Goal: Obtain resource: Download file/media

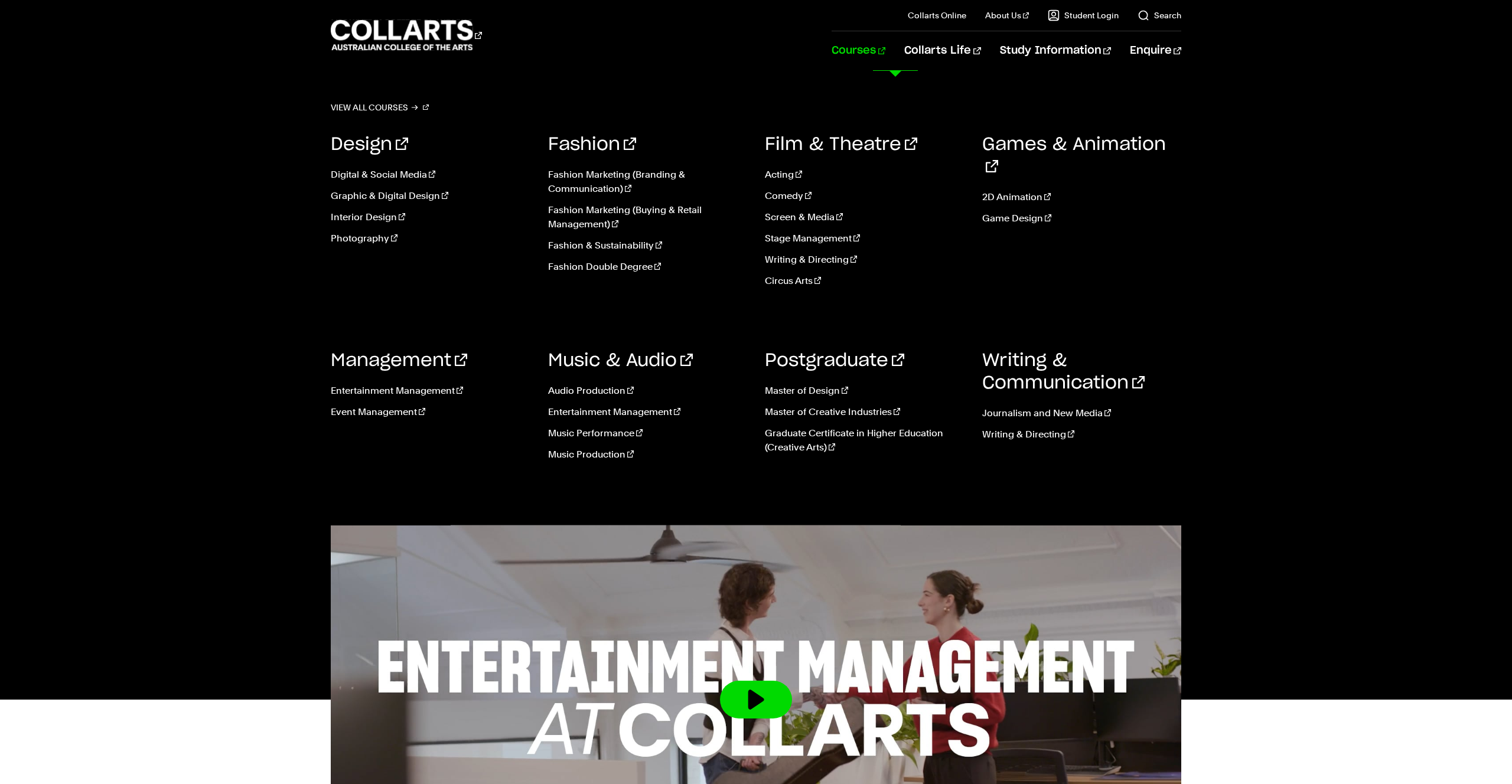
drag, startPoint x: 591, startPoint y: 265, endPoint x: 595, endPoint y: 256, distance: 9.8
click at [591, 265] on link "Fashion Double Degree" at bounding box center [648, 267] width 200 height 14
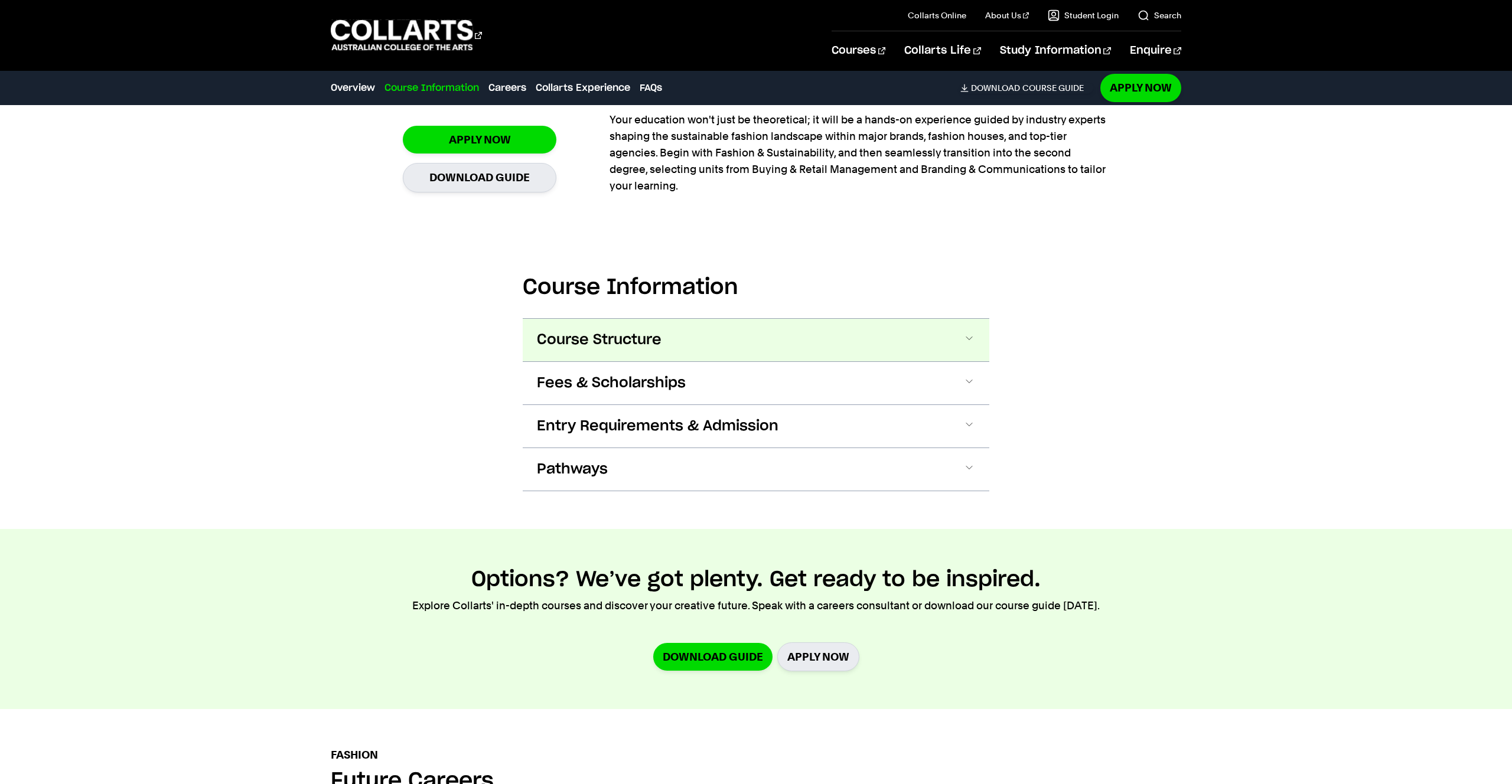
click at [663, 347] on button "Course Structure" at bounding box center [756, 340] width 467 height 43
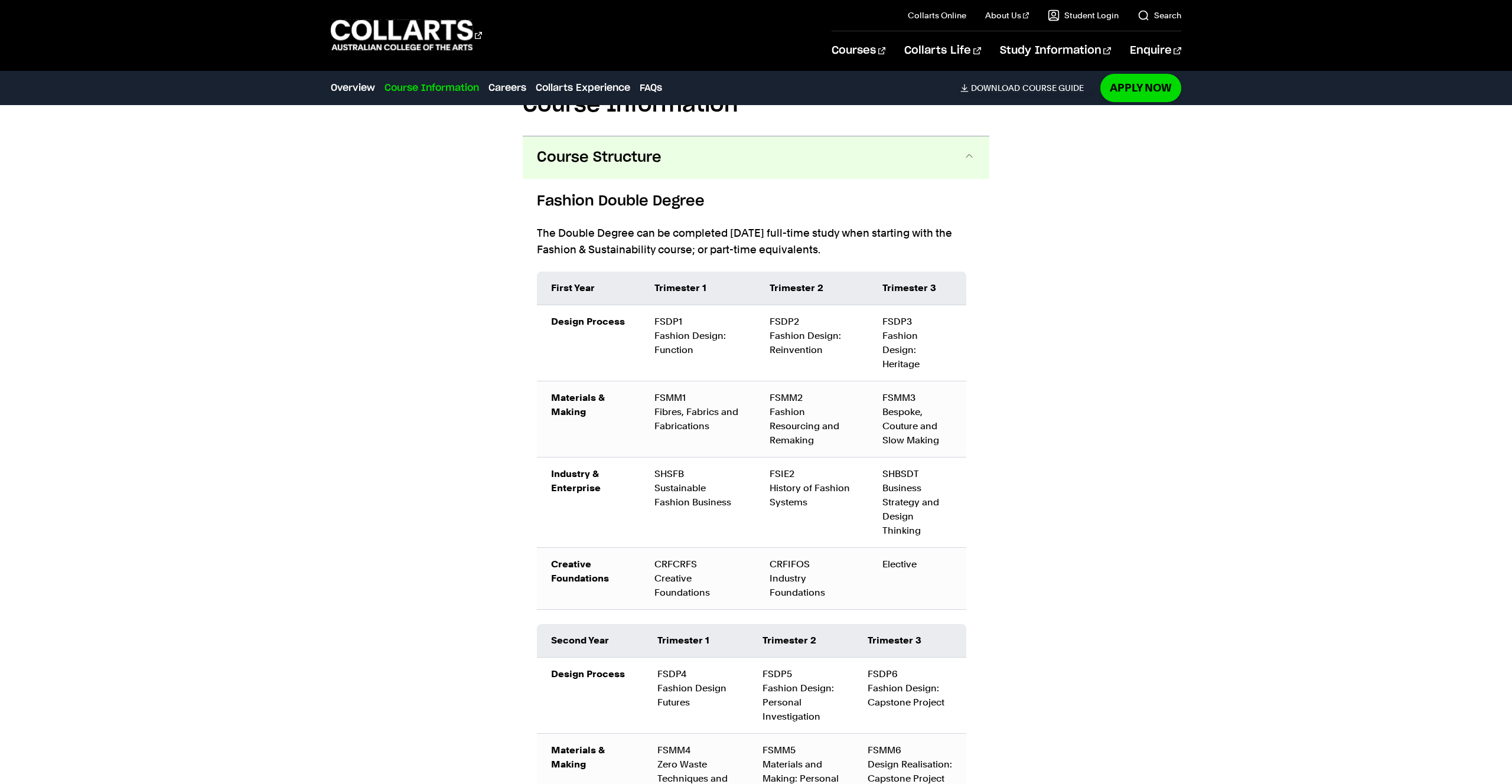
scroll to position [1297, 0]
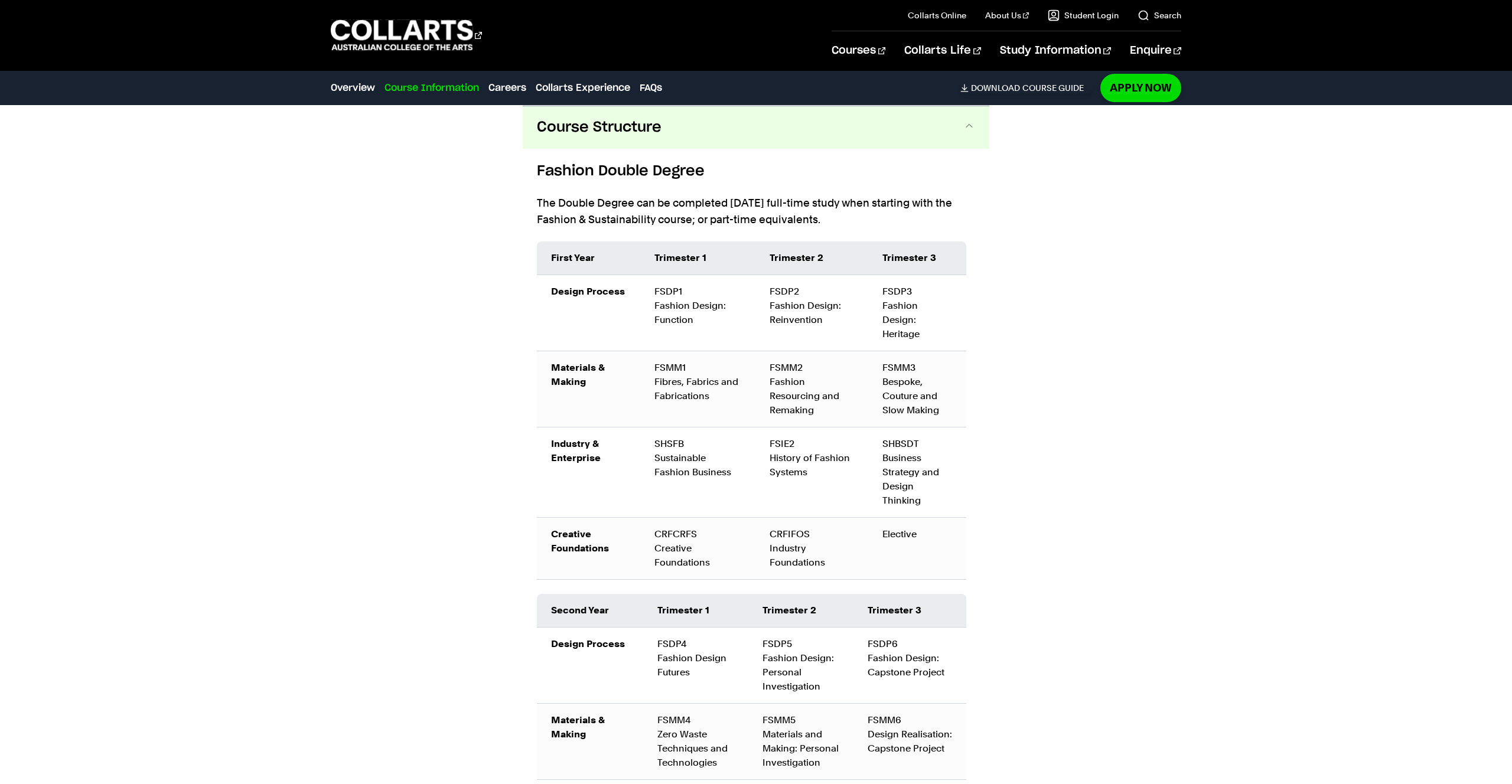
click at [630, 128] on span "Course Structure" at bounding box center [599, 128] width 124 height 19
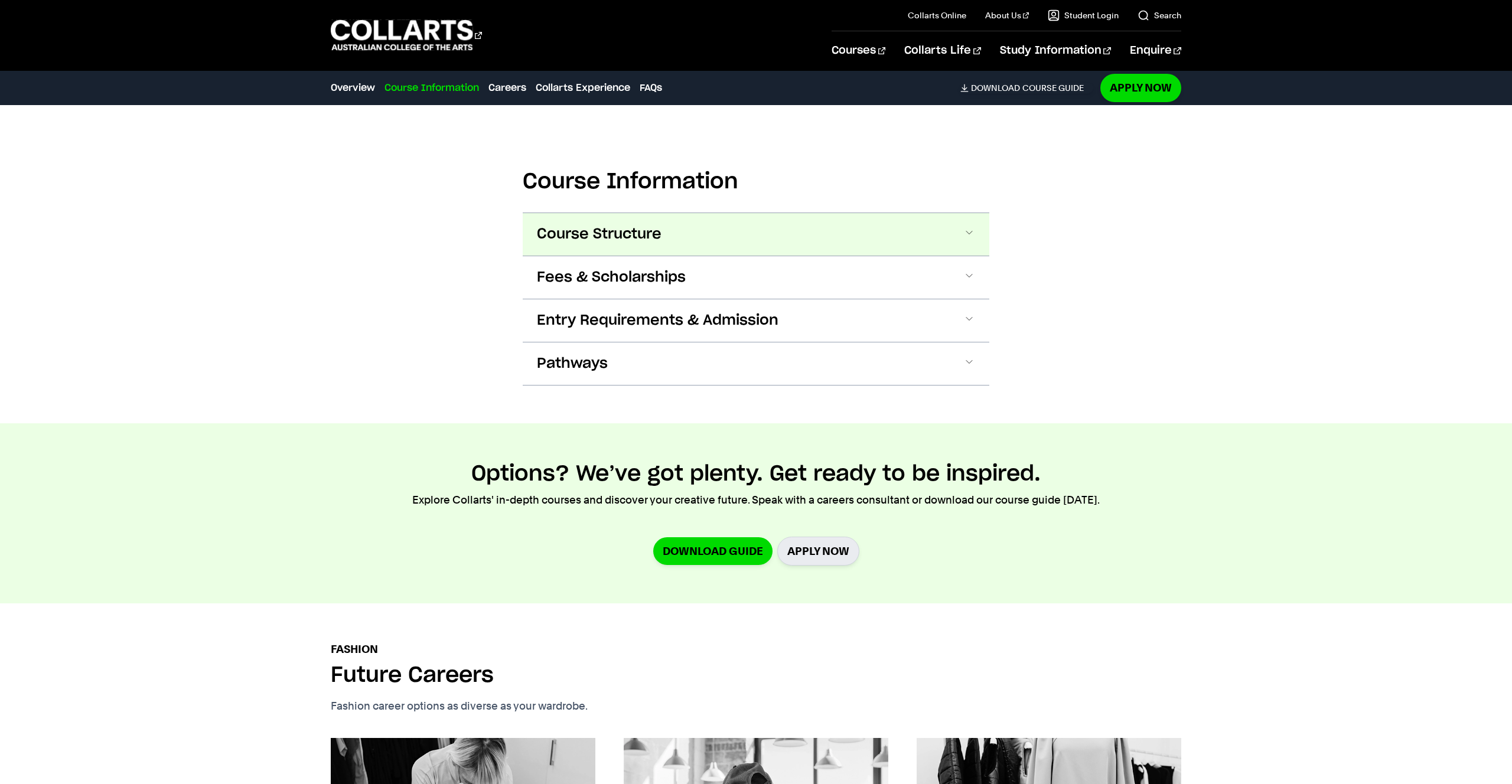
click at [641, 230] on span "Course Structure" at bounding box center [599, 235] width 124 height 19
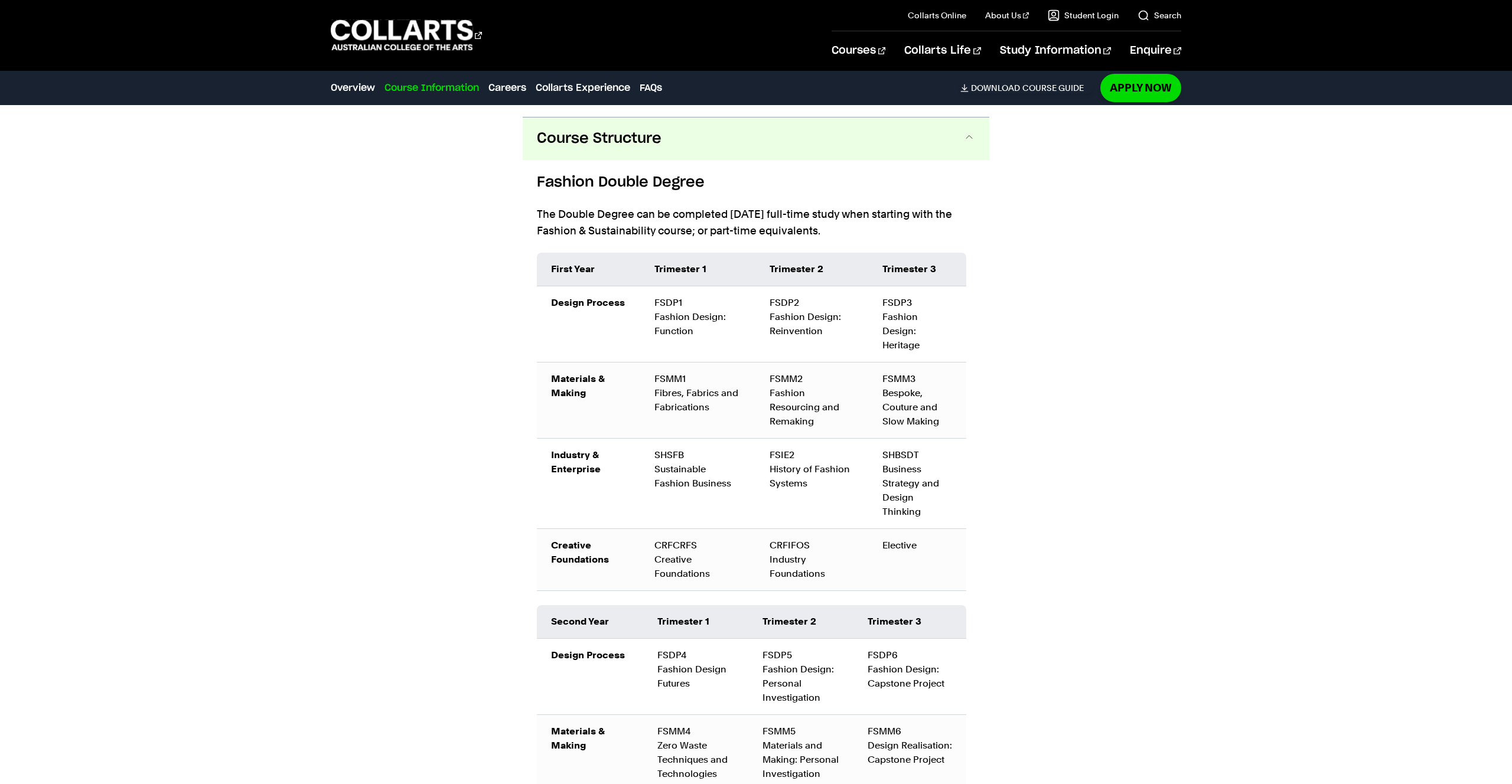
scroll to position [1279, 0]
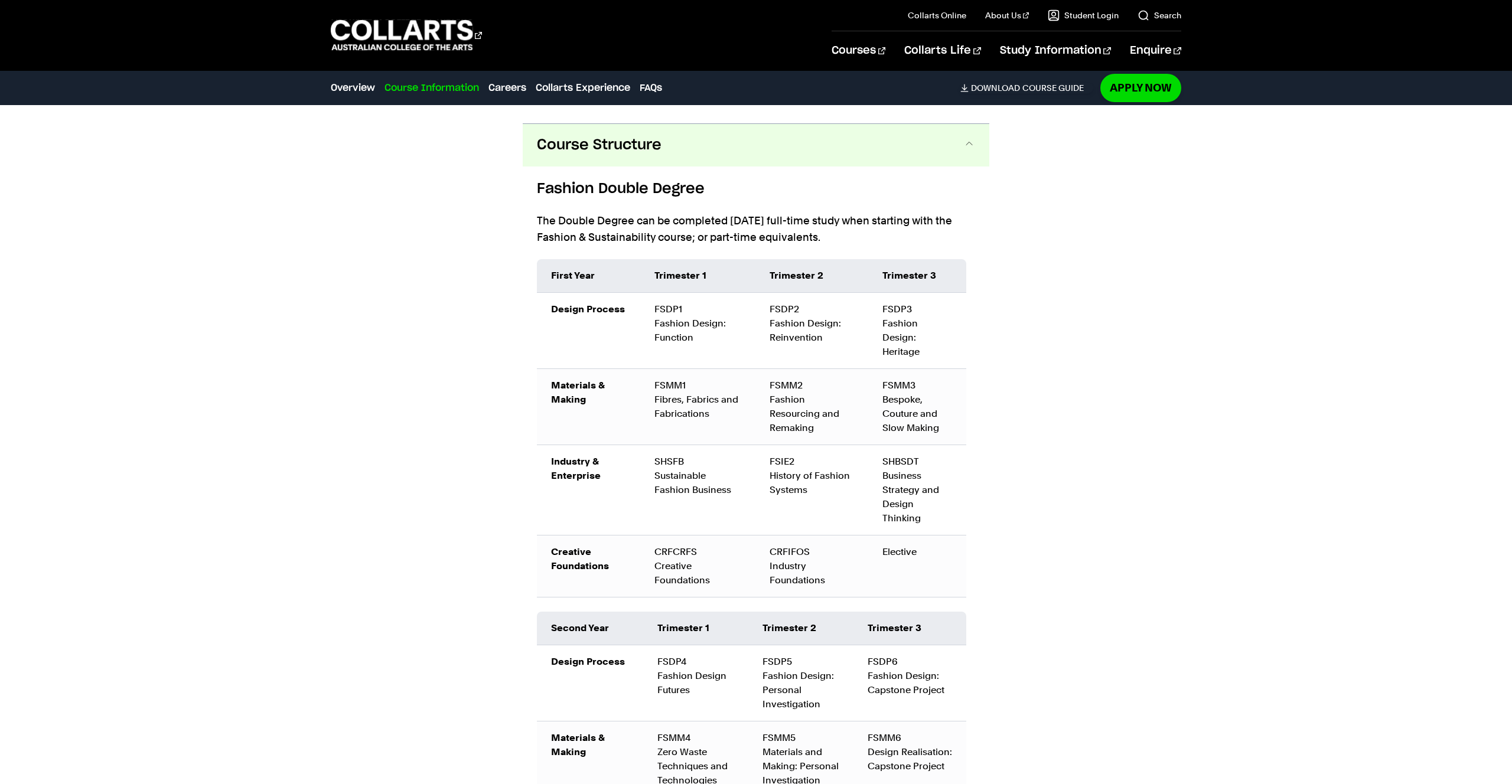
click at [642, 156] on button "Course Structure" at bounding box center [756, 145] width 467 height 43
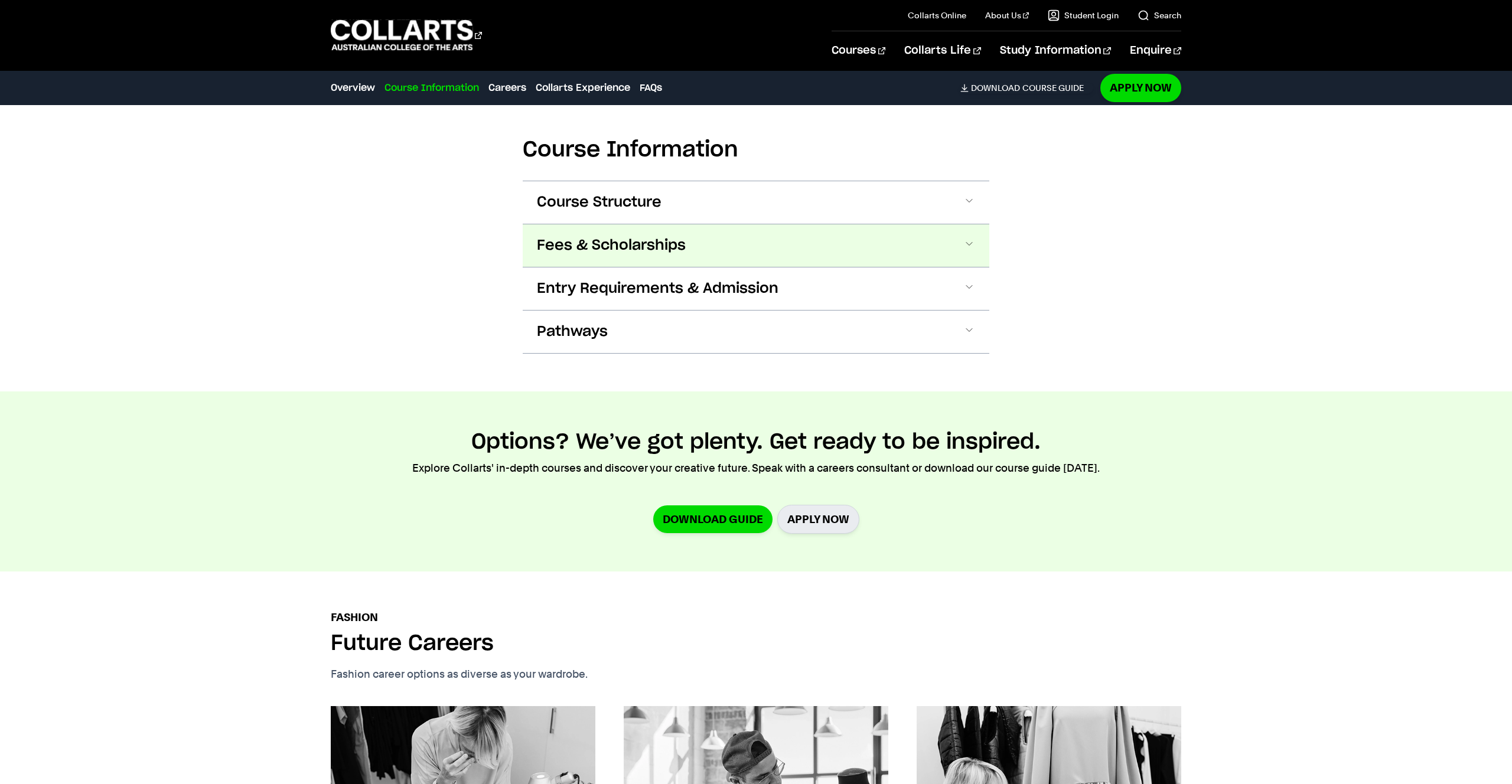
click at [644, 256] on button "Fees & Scholarships" at bounding box center [756, 246] width 467 height 43
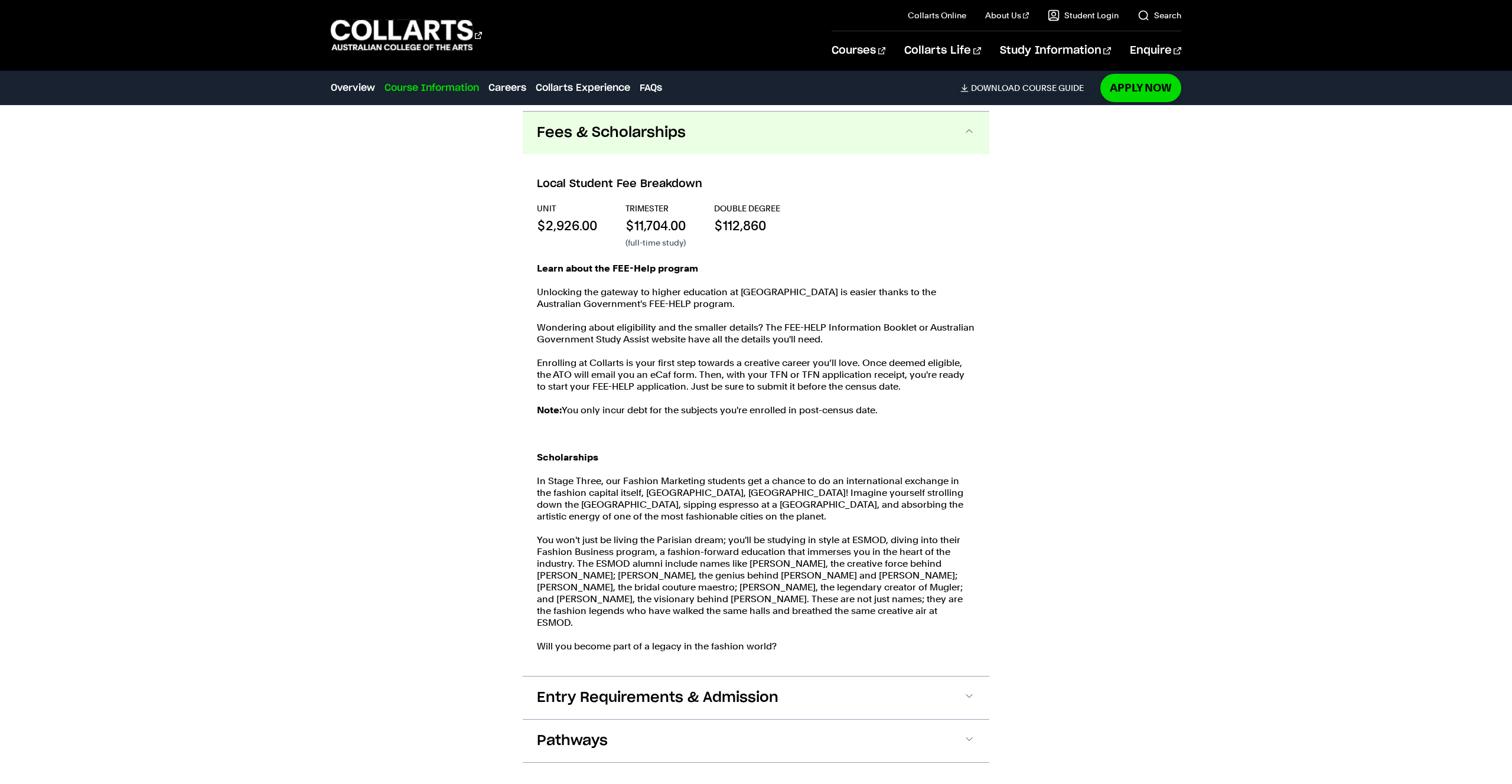
scroll to position [1340, 0]
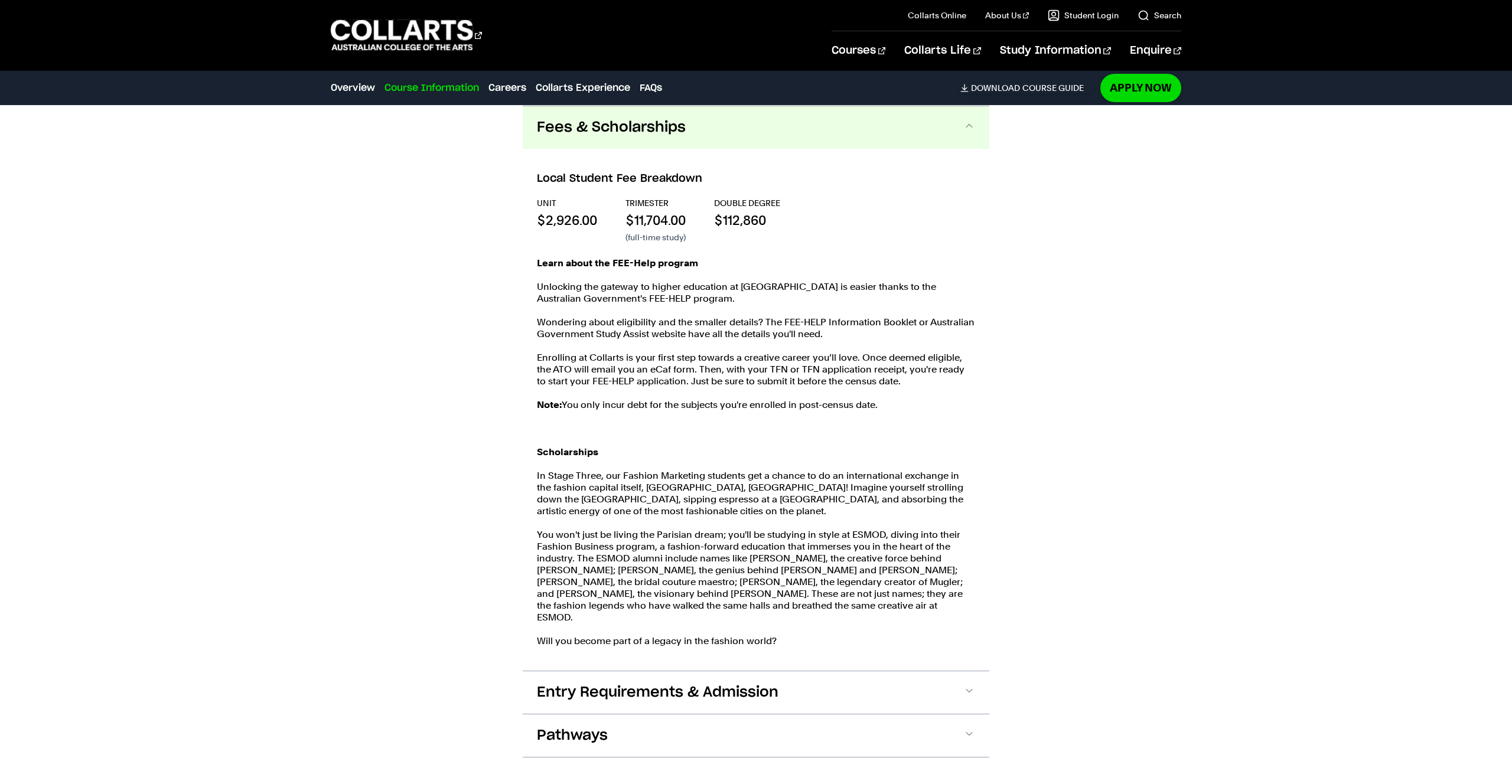
drag, startPoint x: 679, startPoint y: 127, endPoint x: 675, endPoint y: 140, distance: 13.6
click at [679, 128] on span "Fees & Scholarships" at bounding box center [611, 128] width 149 height 19
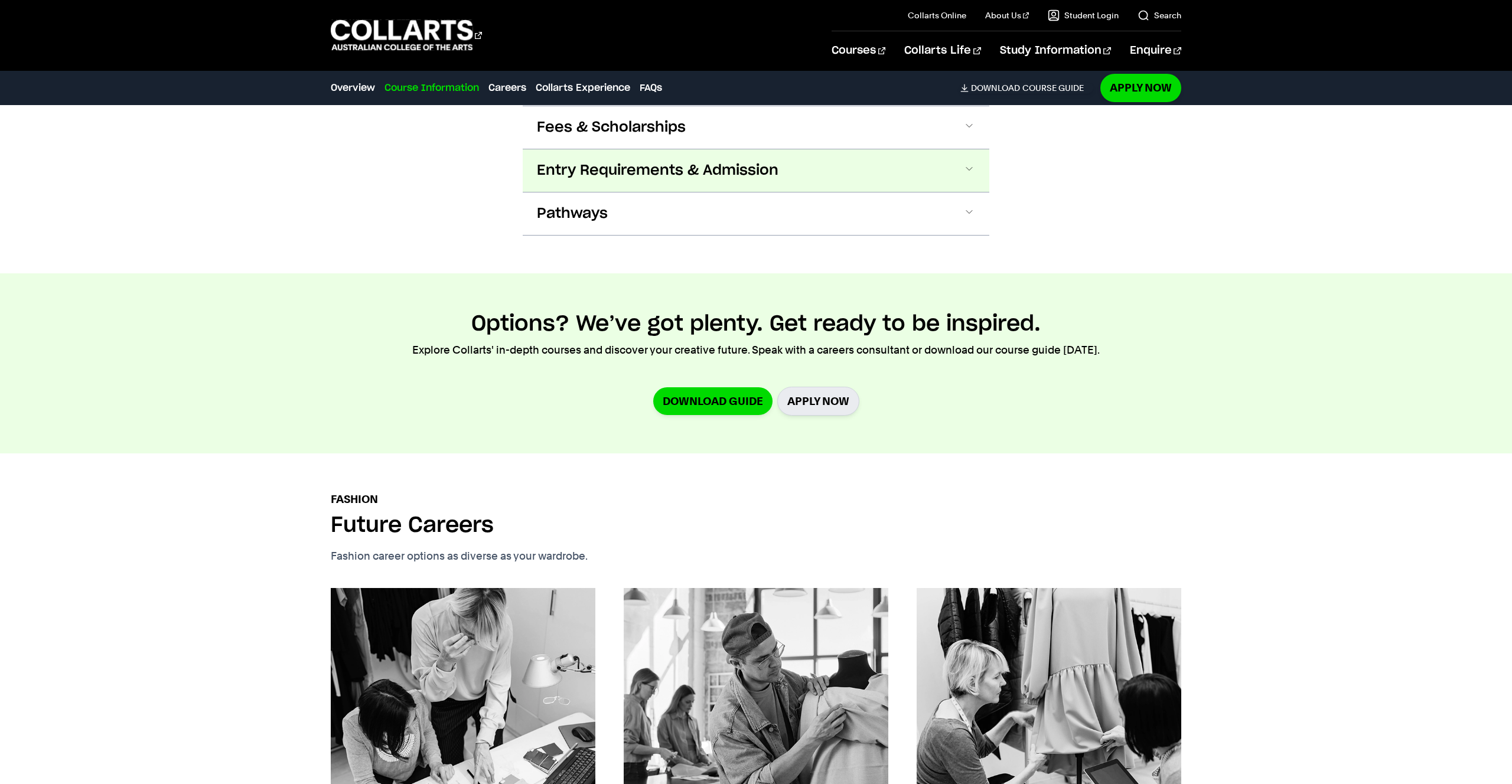
click at [643, 179] on span "Entry Requirements & Admission" at bounding box center [657, 171] width 242 height 19
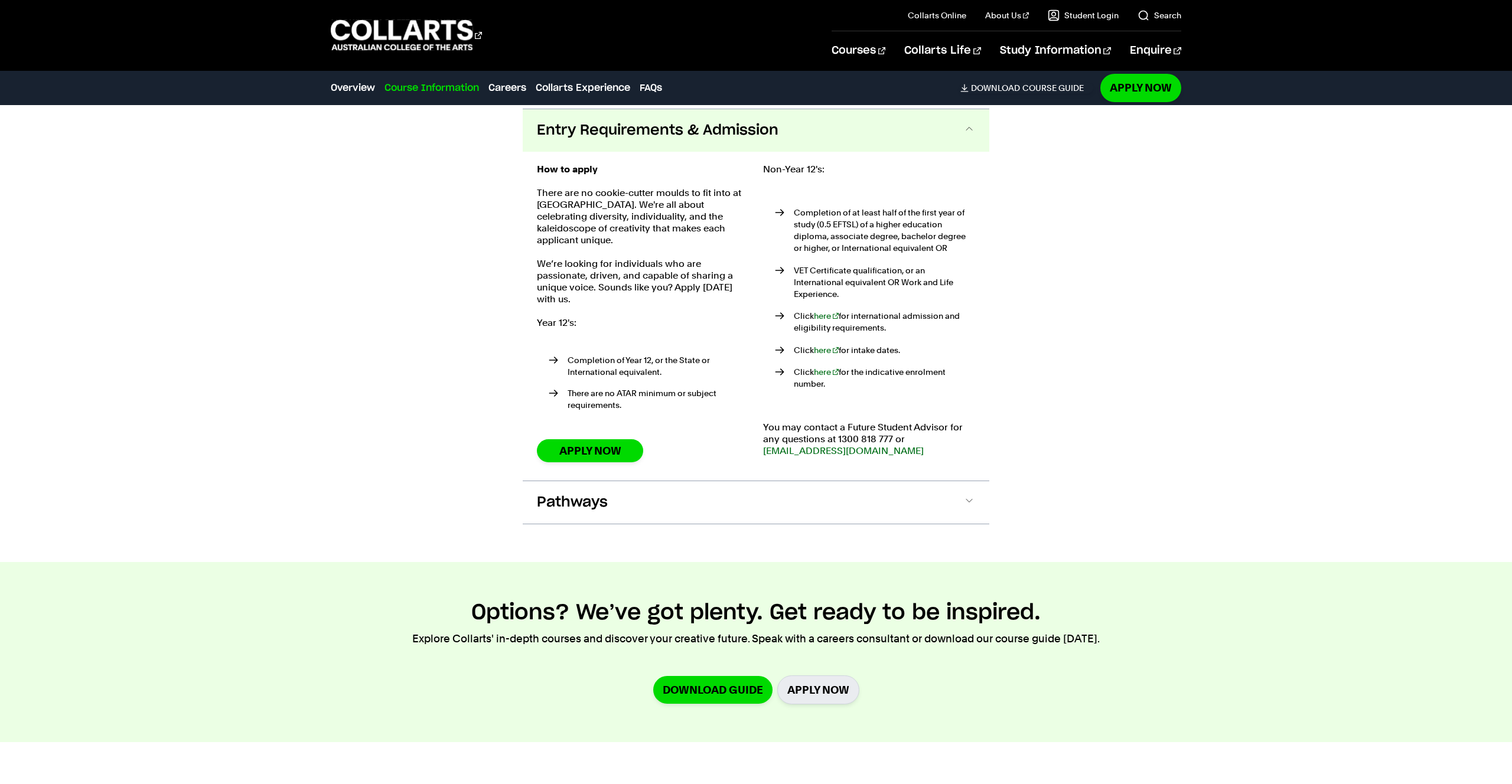
scroll to position [1383, 0]
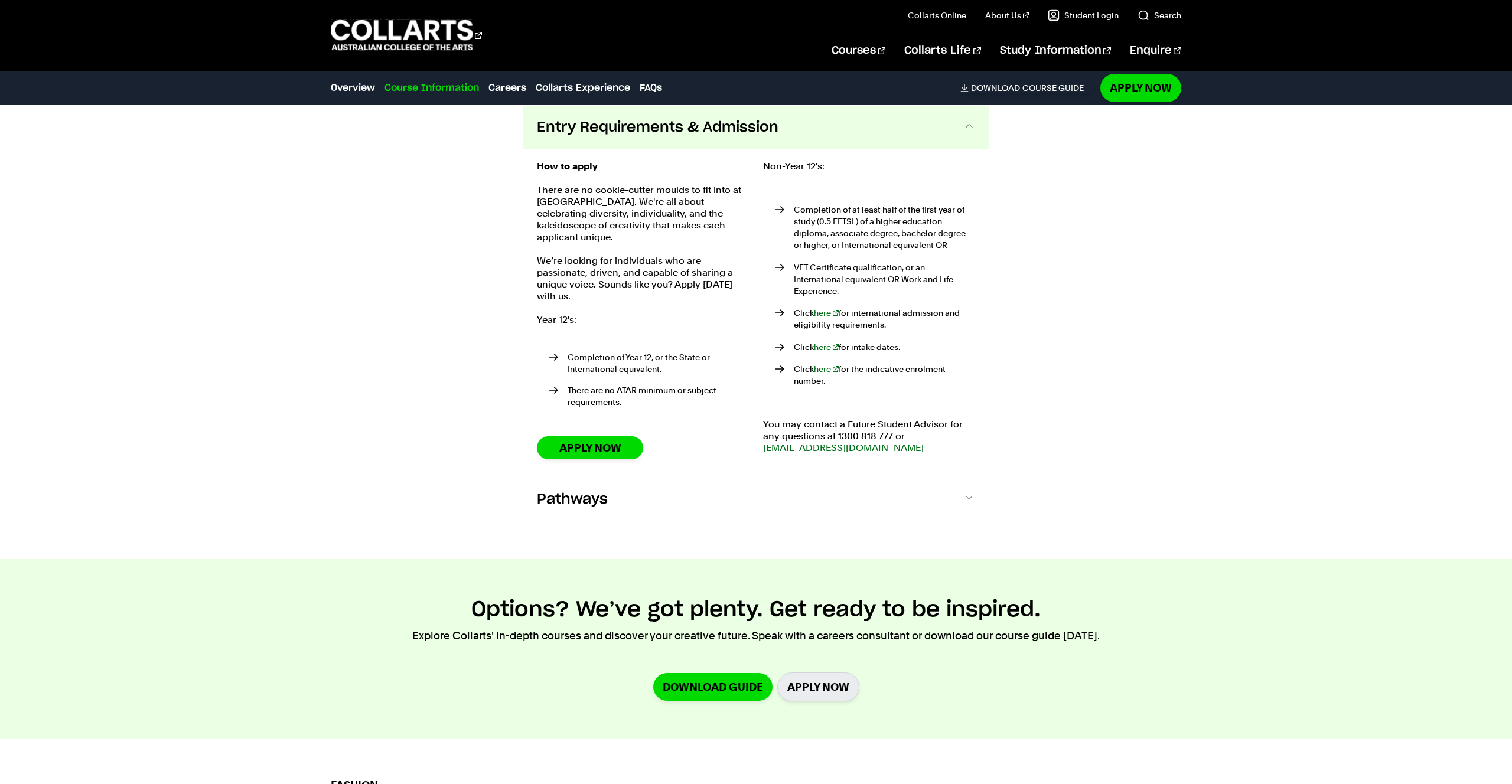
click at [651, 134] on span "Entry Requirements & Admission" at bounding box center [657, 128] width 242 height 19
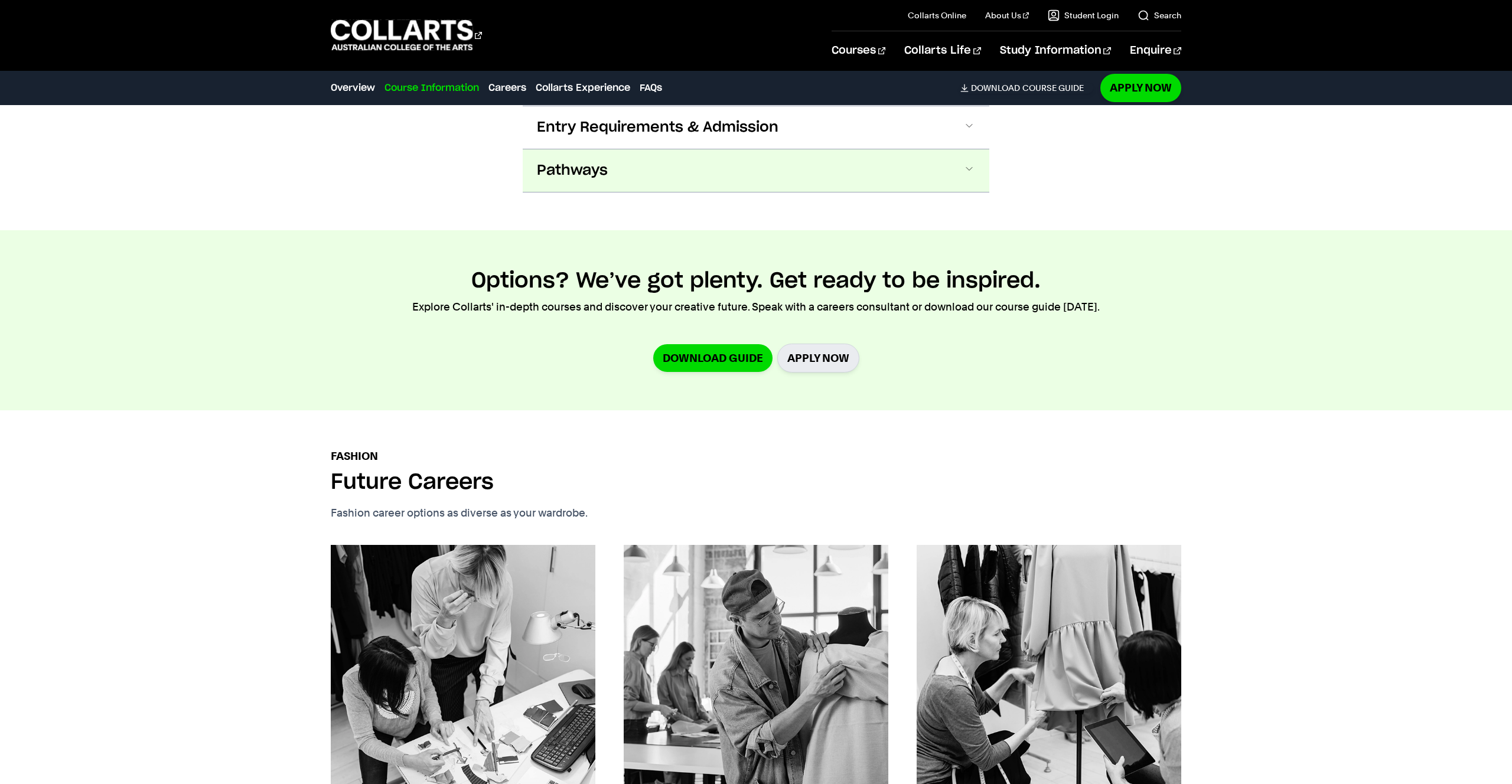
click at [636, 177] on button "Pathways" at bounding box center [756, 170] width 467 height 43
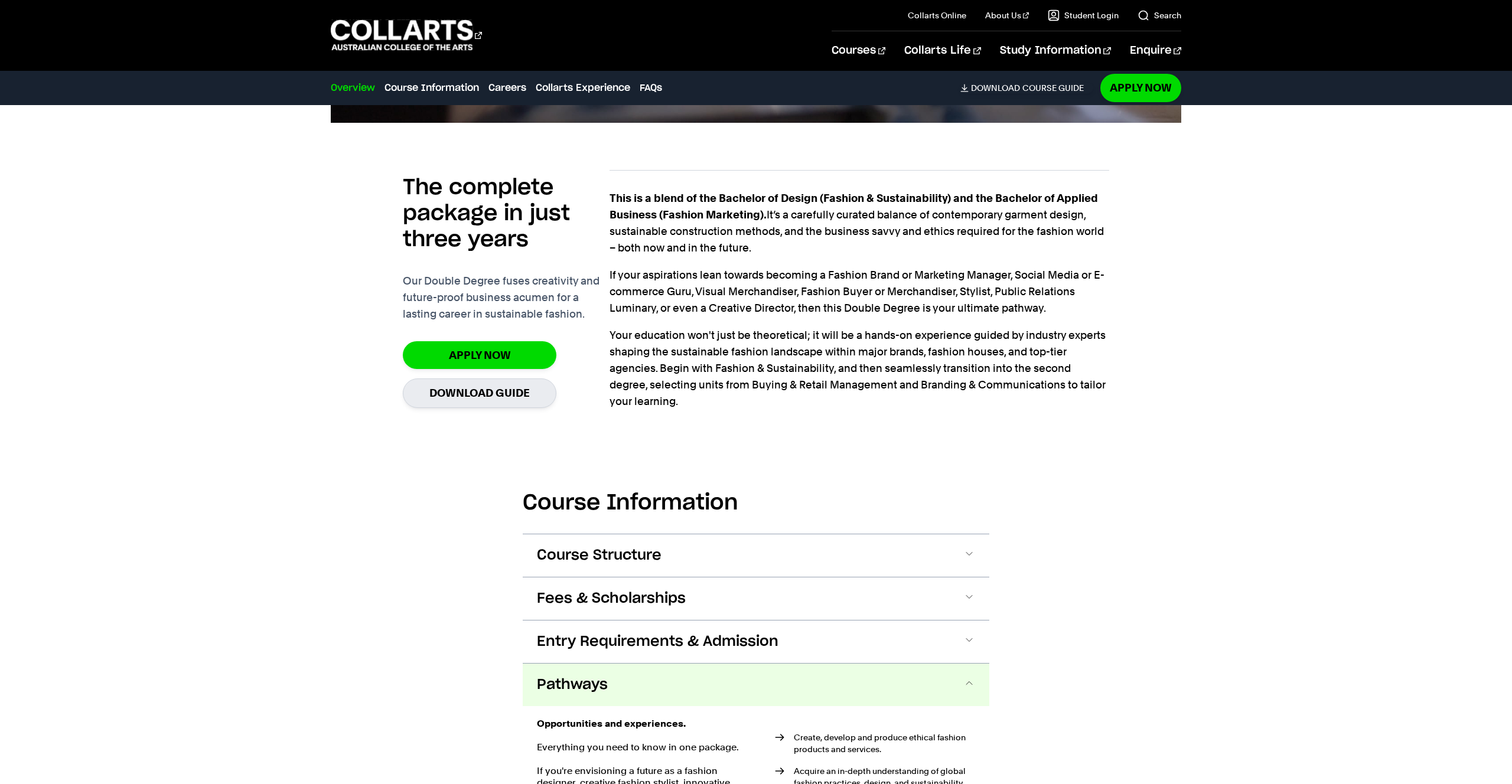
scroll to position [870, 0]
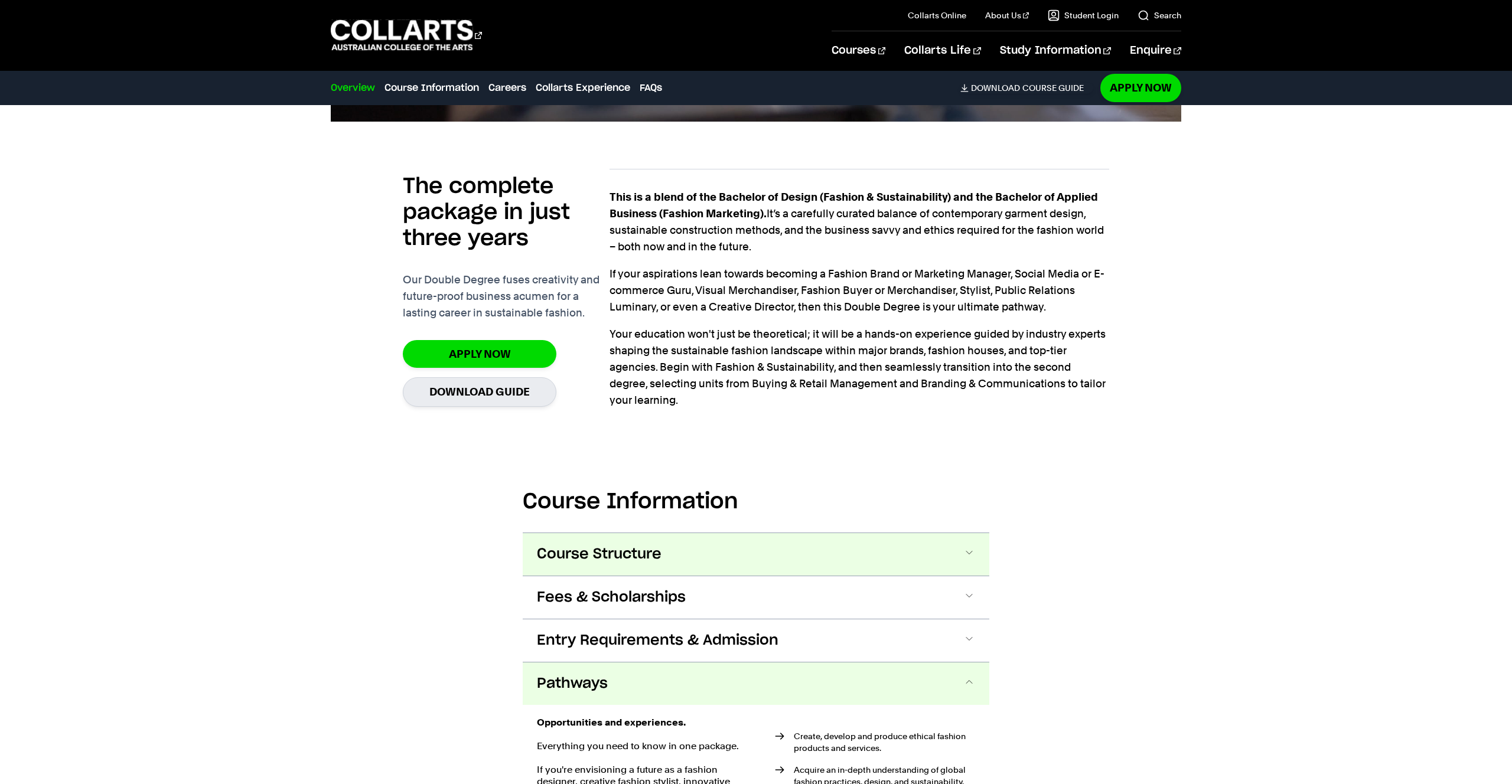
click at [678, 555] on button "Course Structure" at bounding box center [756, 554] width 467 height 43
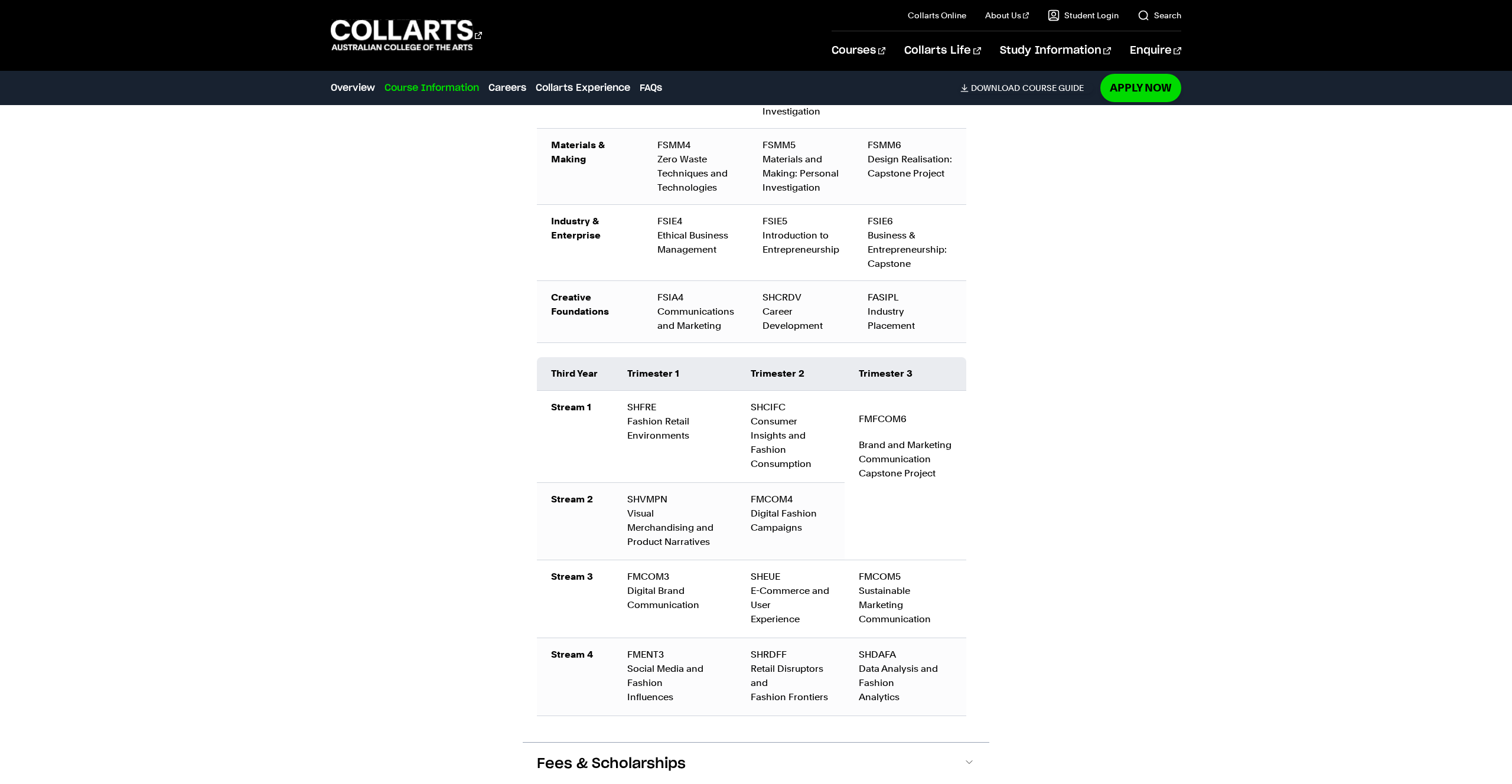
scroll to position [1874, 0]
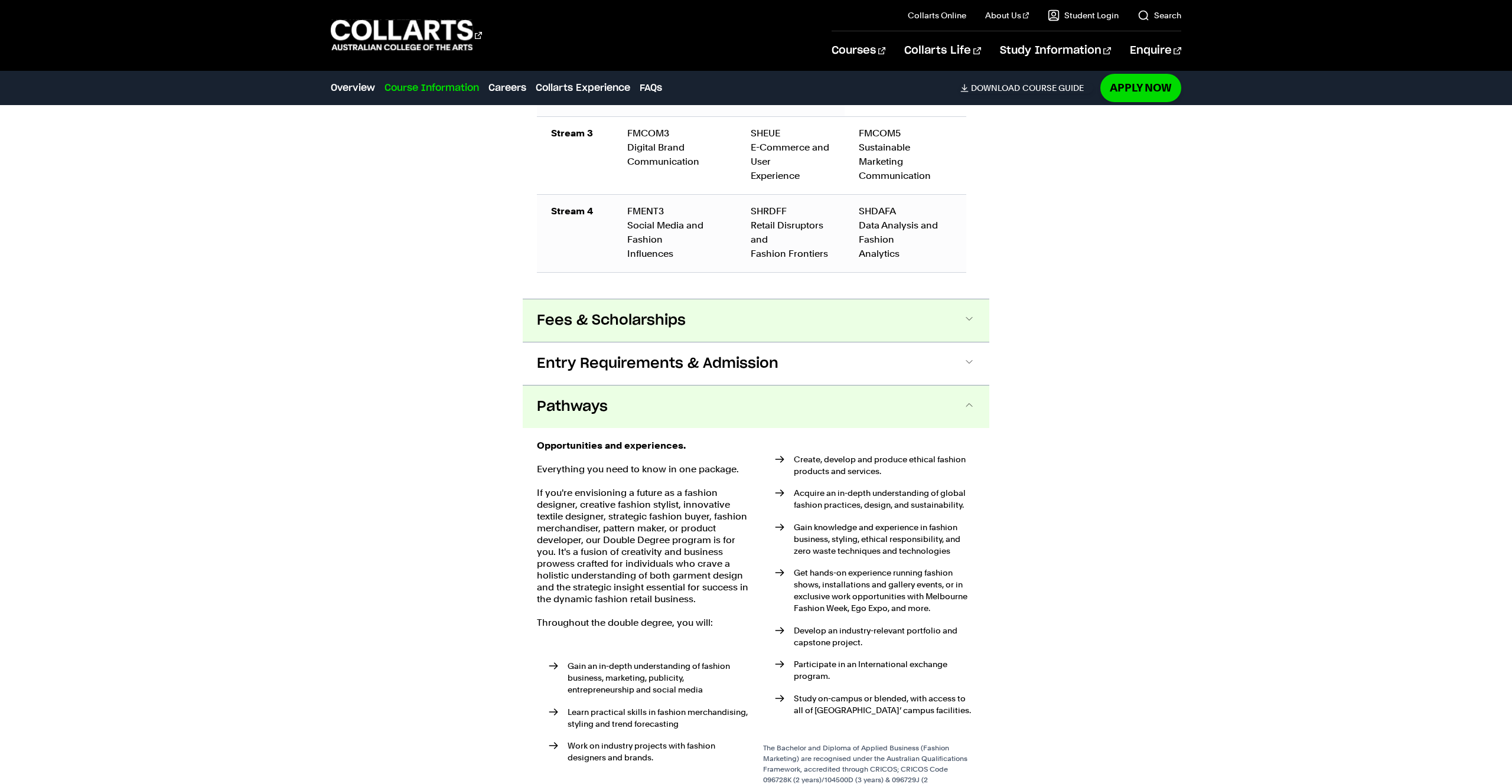
click at [777, 317] on button "Fees & Scholarships" at bounding box center [756, 320] width 467 height 43
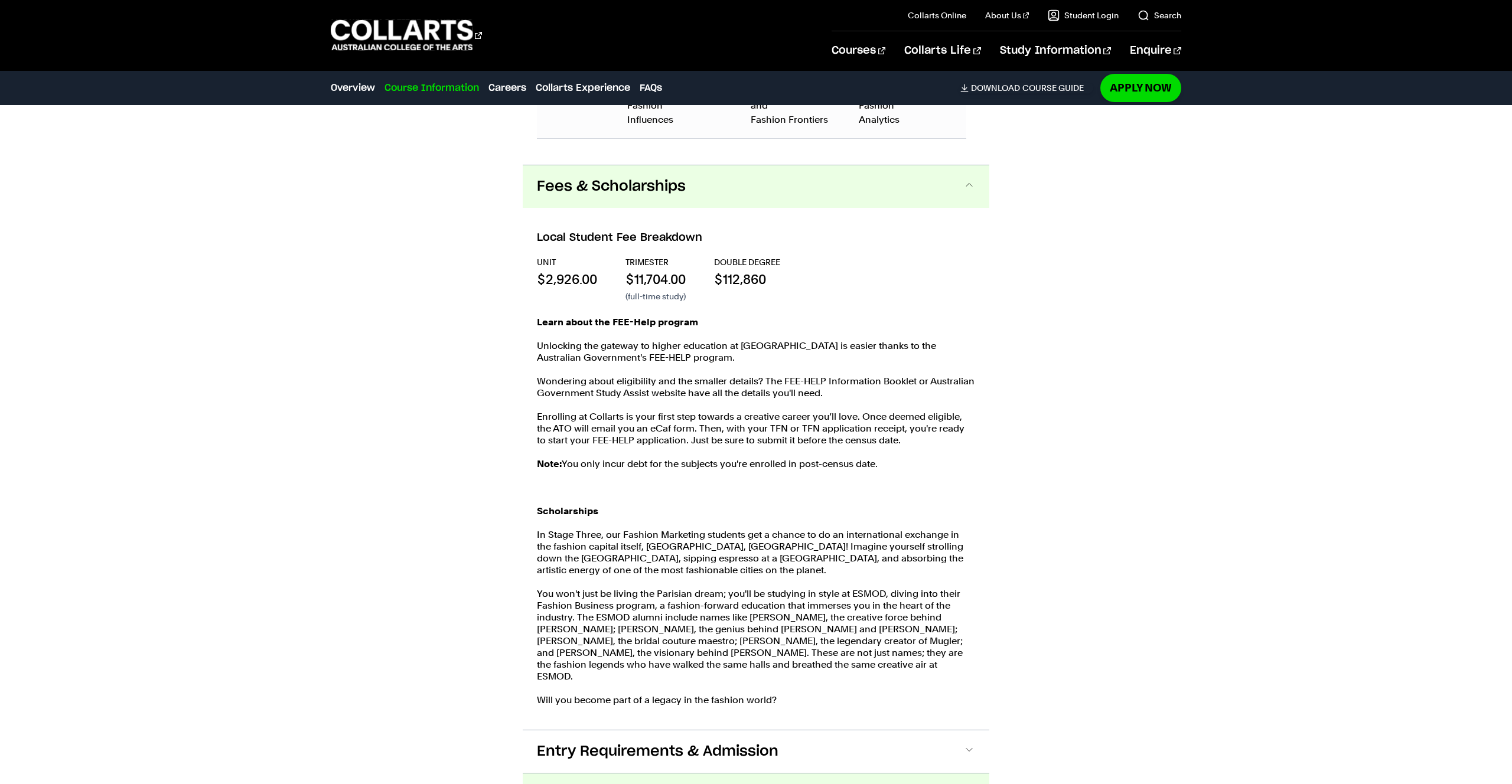
scroll to position [2449, 0]
click at [774, 190] on button "Fees & Scholarships" at bounding box center [756, 187] width 467 height 43
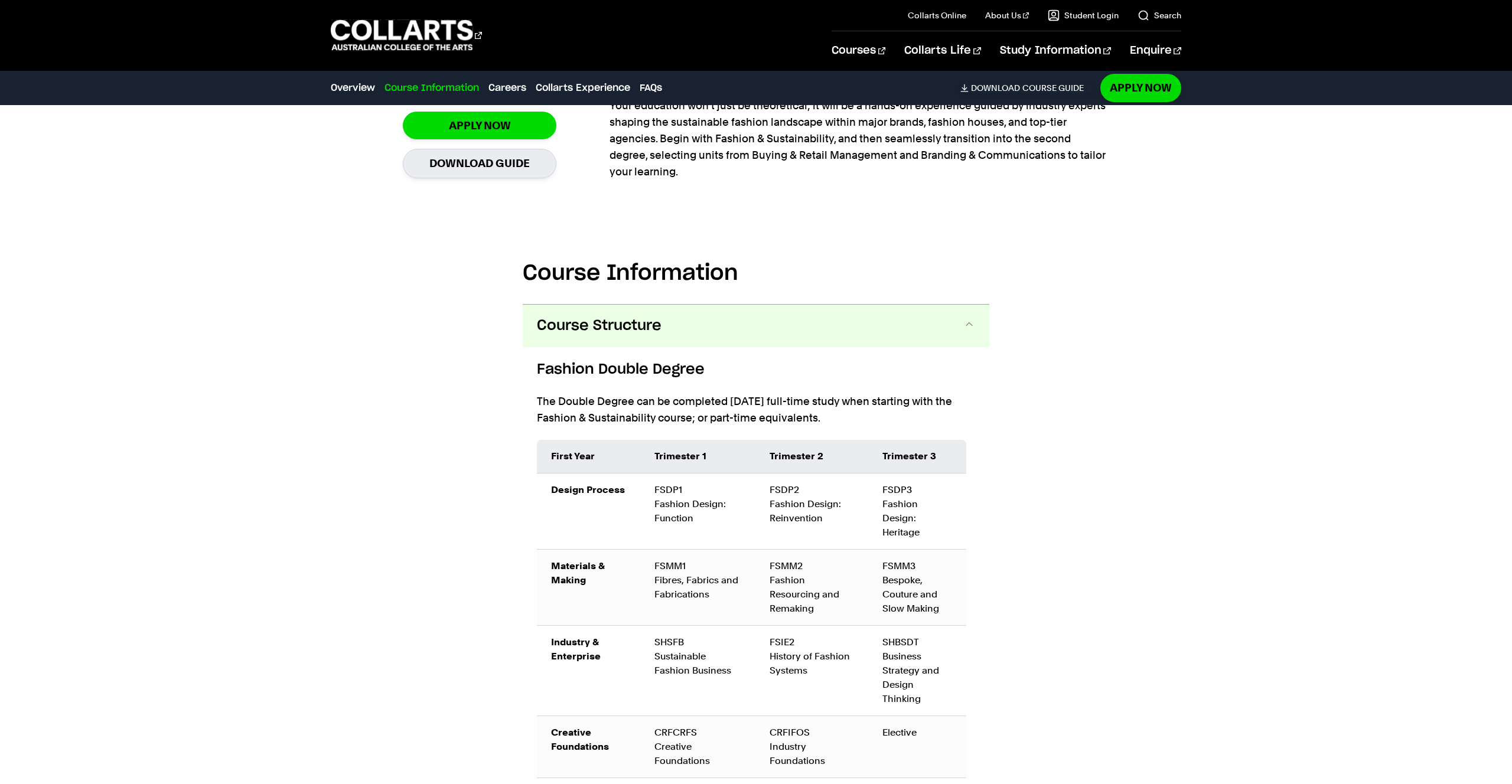
scroll to position [1095, 0]
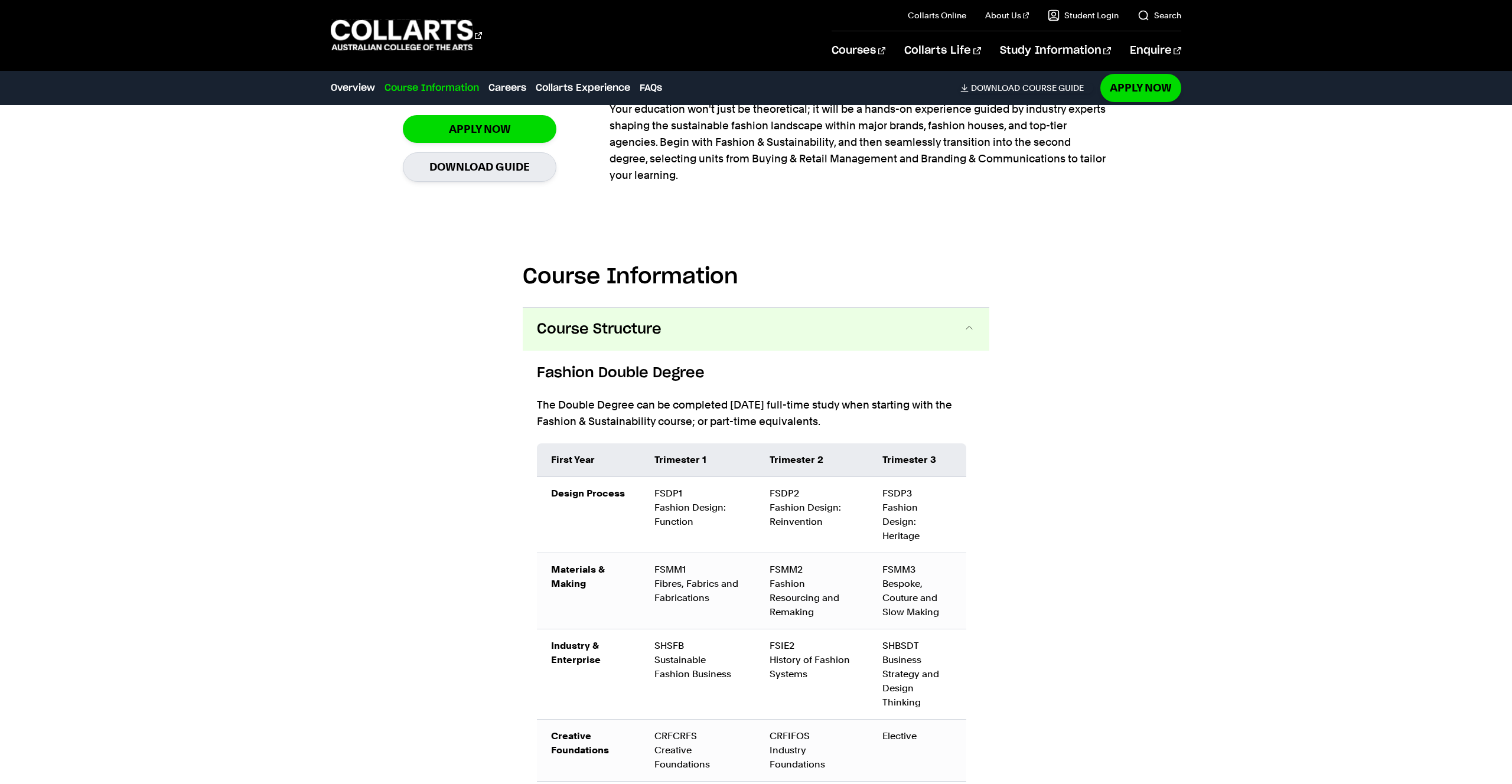
click at [647, 329] on span "Course Structure" at bounding box center [599, 330] width 124 height 19
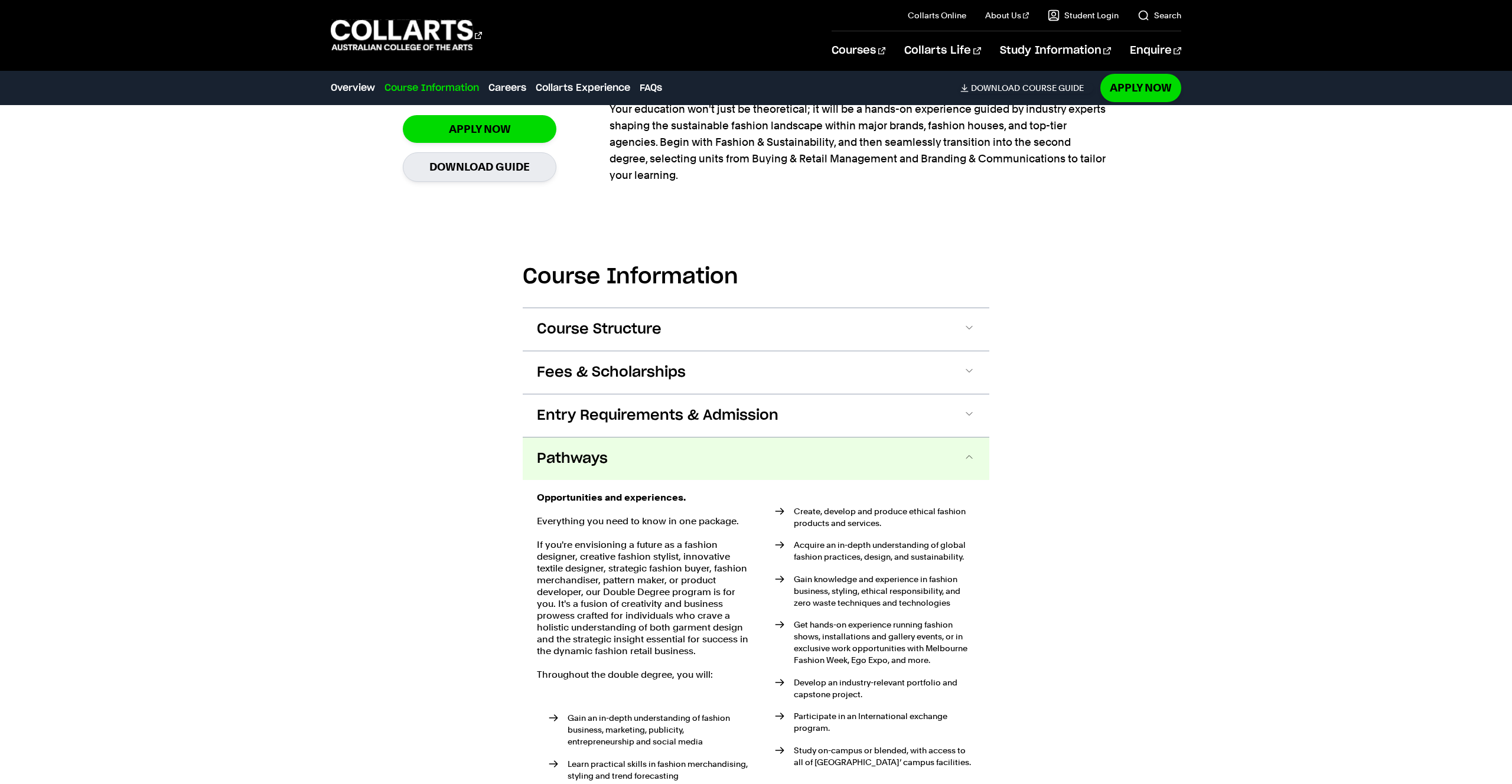
click at [667, 449] on button "Pathways" at bounding box center [756, 459] width 467 height 43
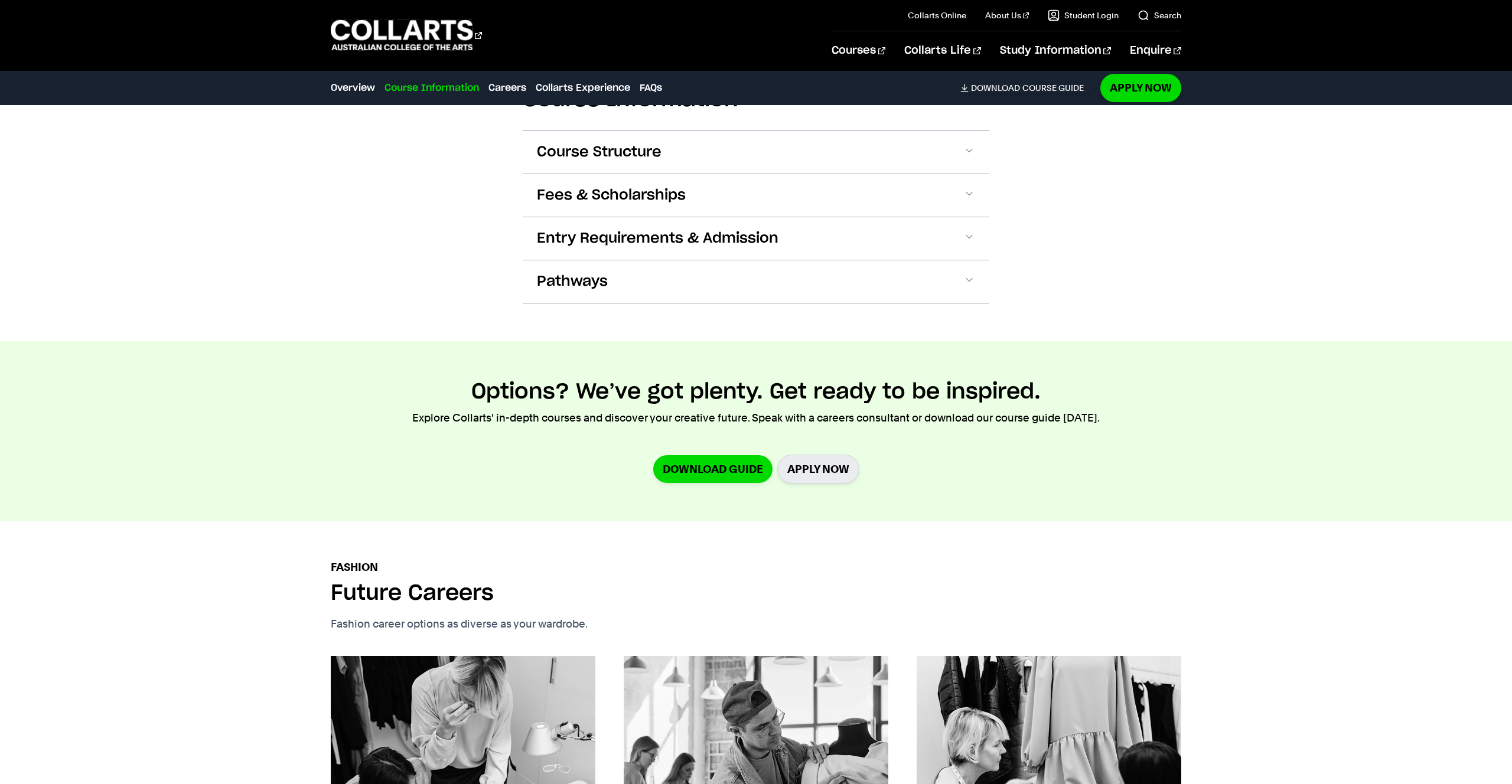
scroll to position [1271, 0]
click at [1045, 91] on link "Download Course Guide" at bounding box center [1027, 88] width 133 height 11
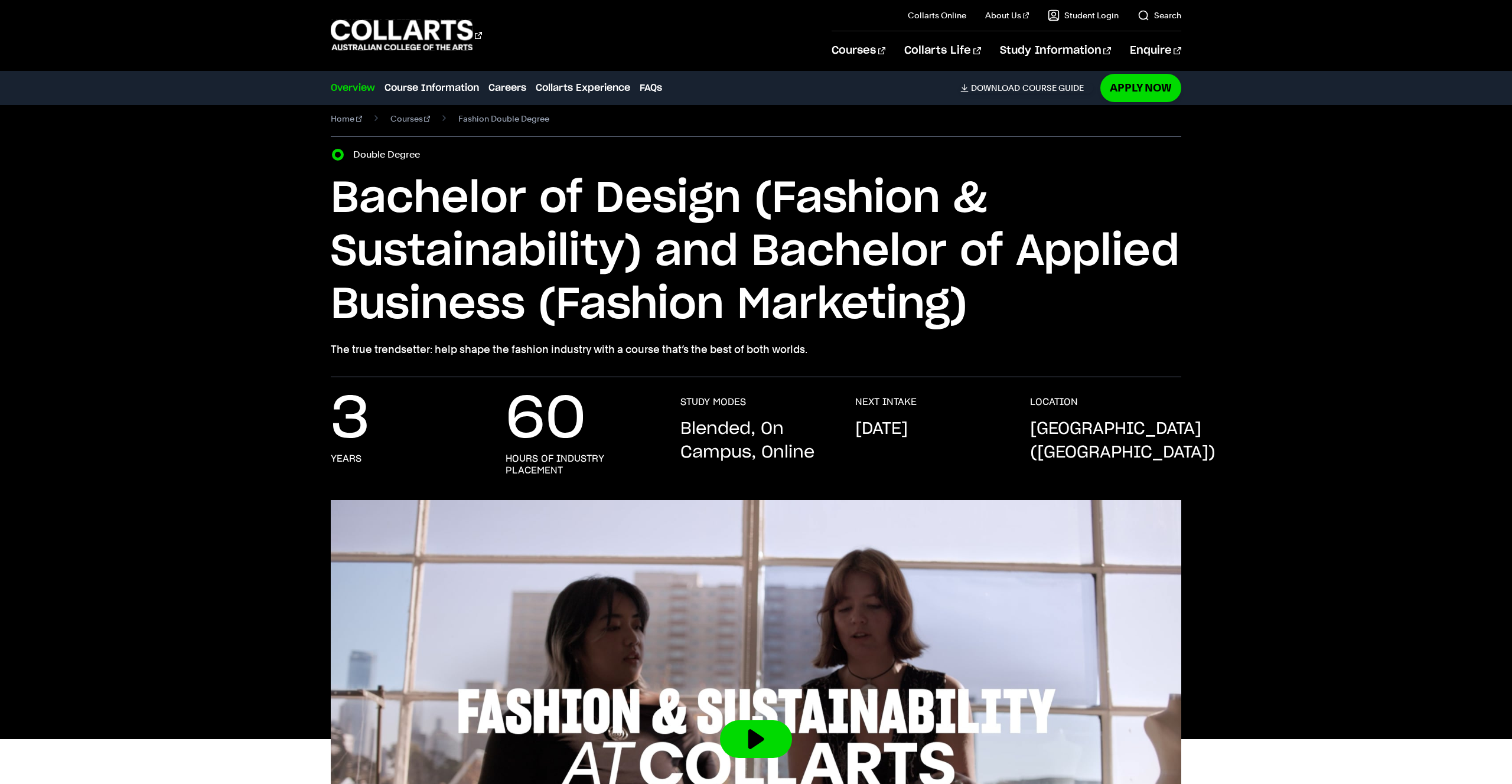
scroll to position [0, 0]
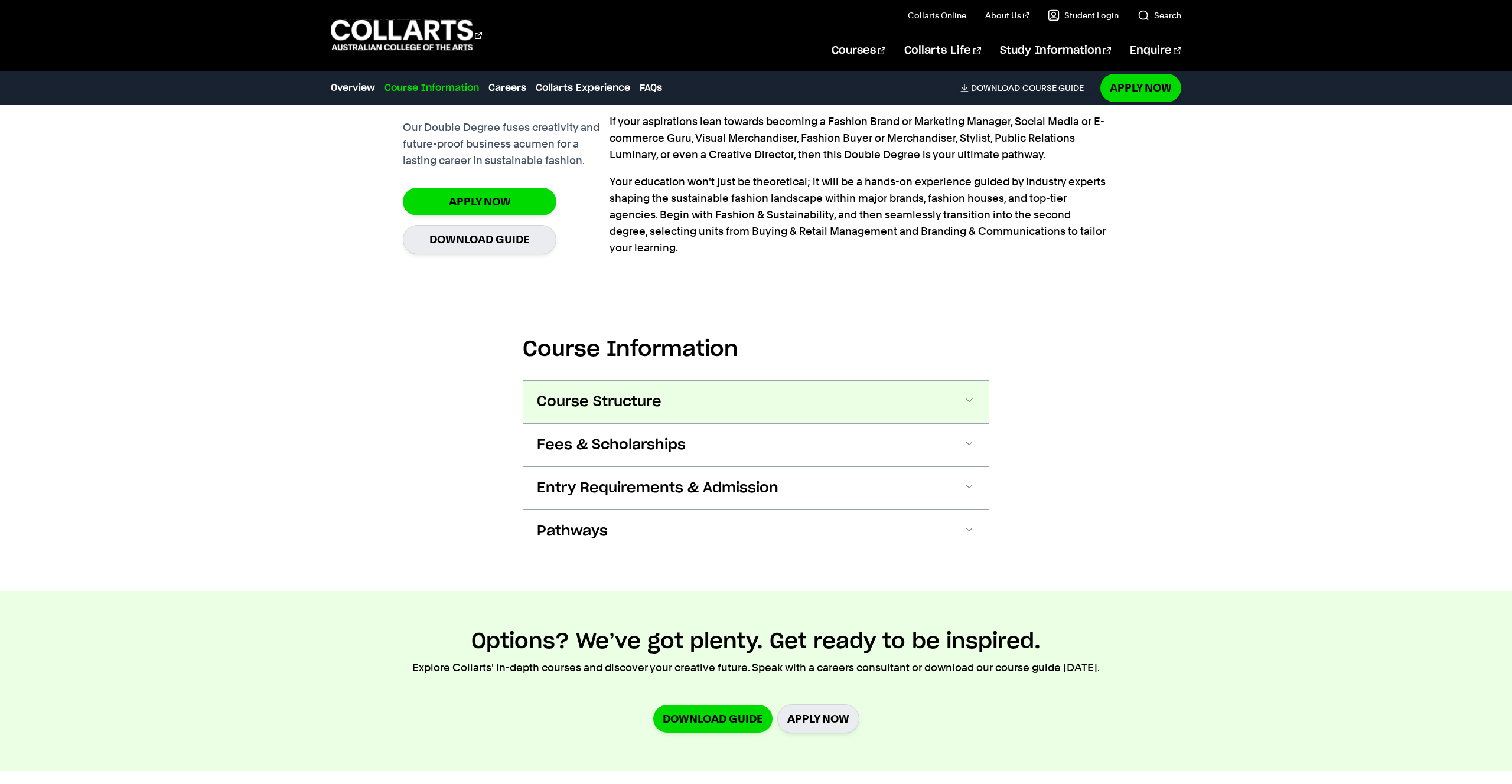
click at [578, 407] on span "Course Structure" at bounding box center [599, 402] width 124 height 19
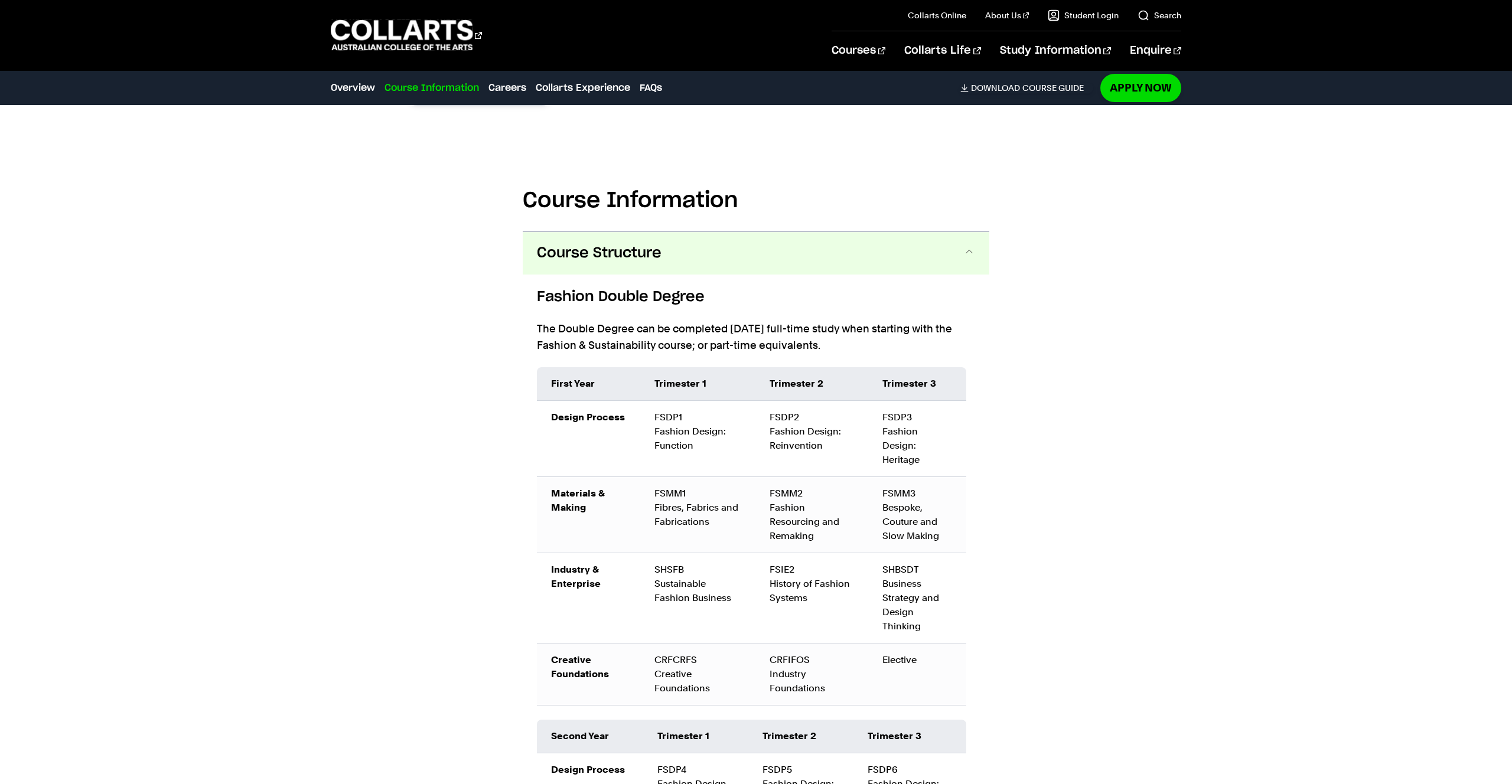
scroll to position [1156, 0]
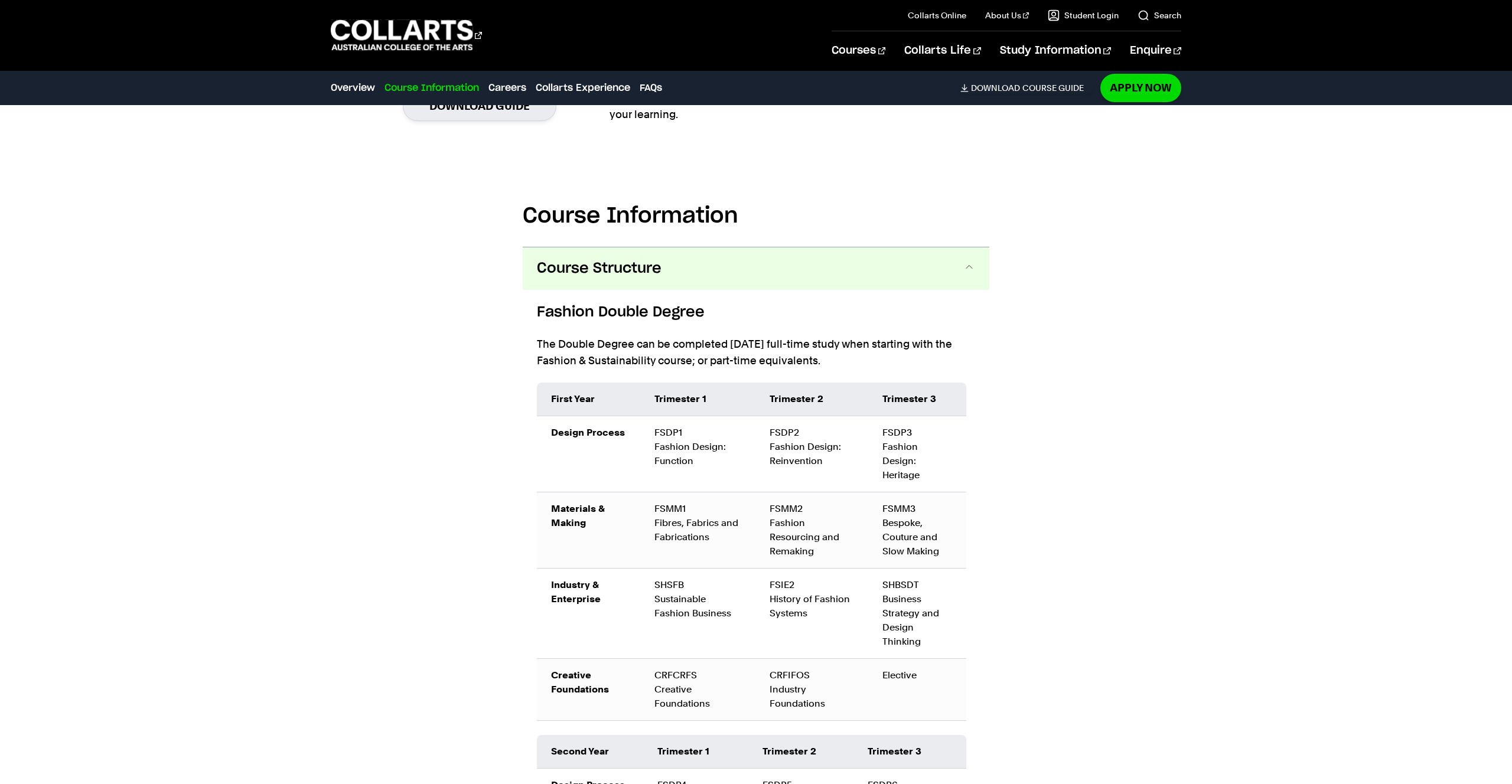
click at [626, 272] on span "Course Structure" at bounding box center [599, 269] width 124 height 19
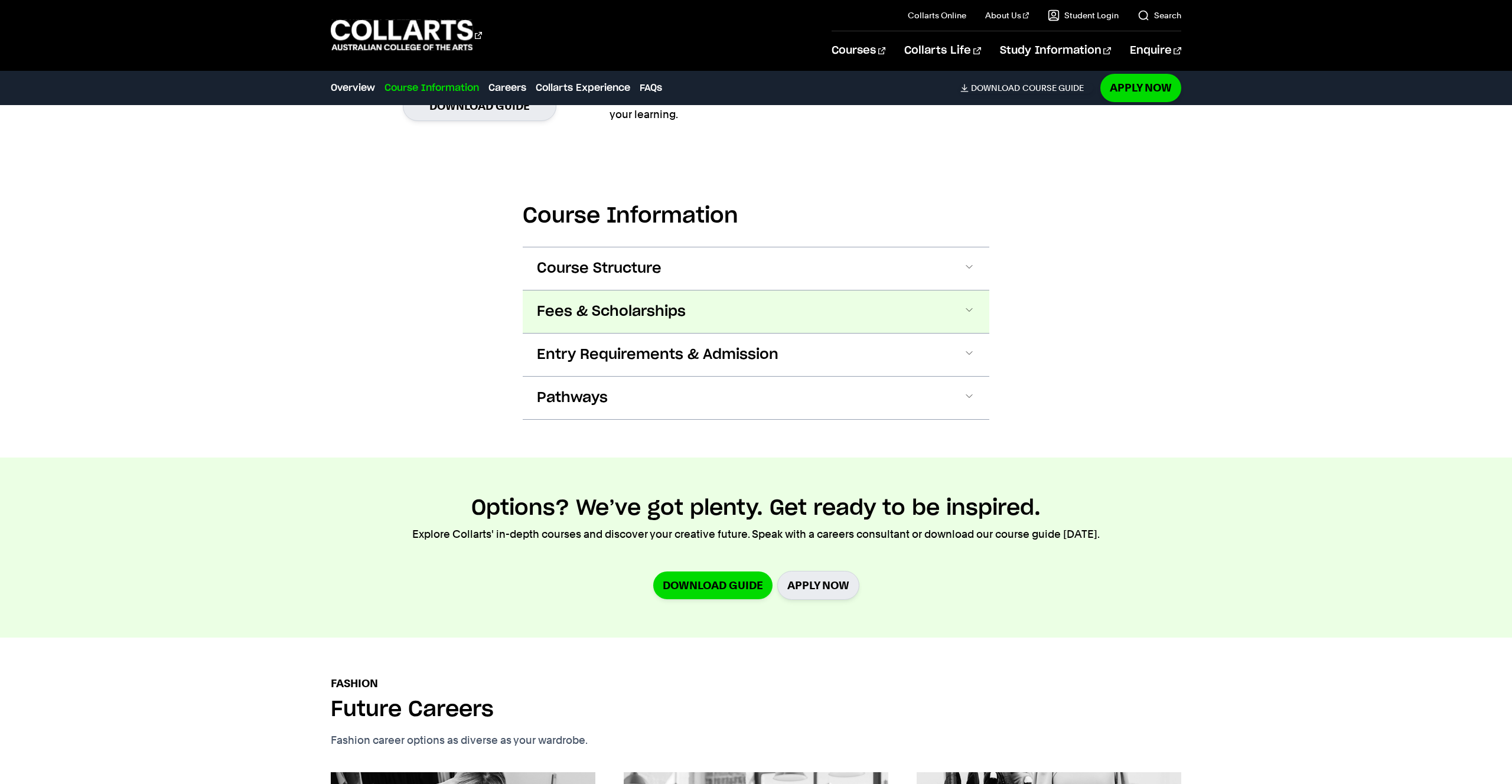
click at [729, 290] on button "Fees & Scholarships" at bounding box center [756, 311] width 467 height 43
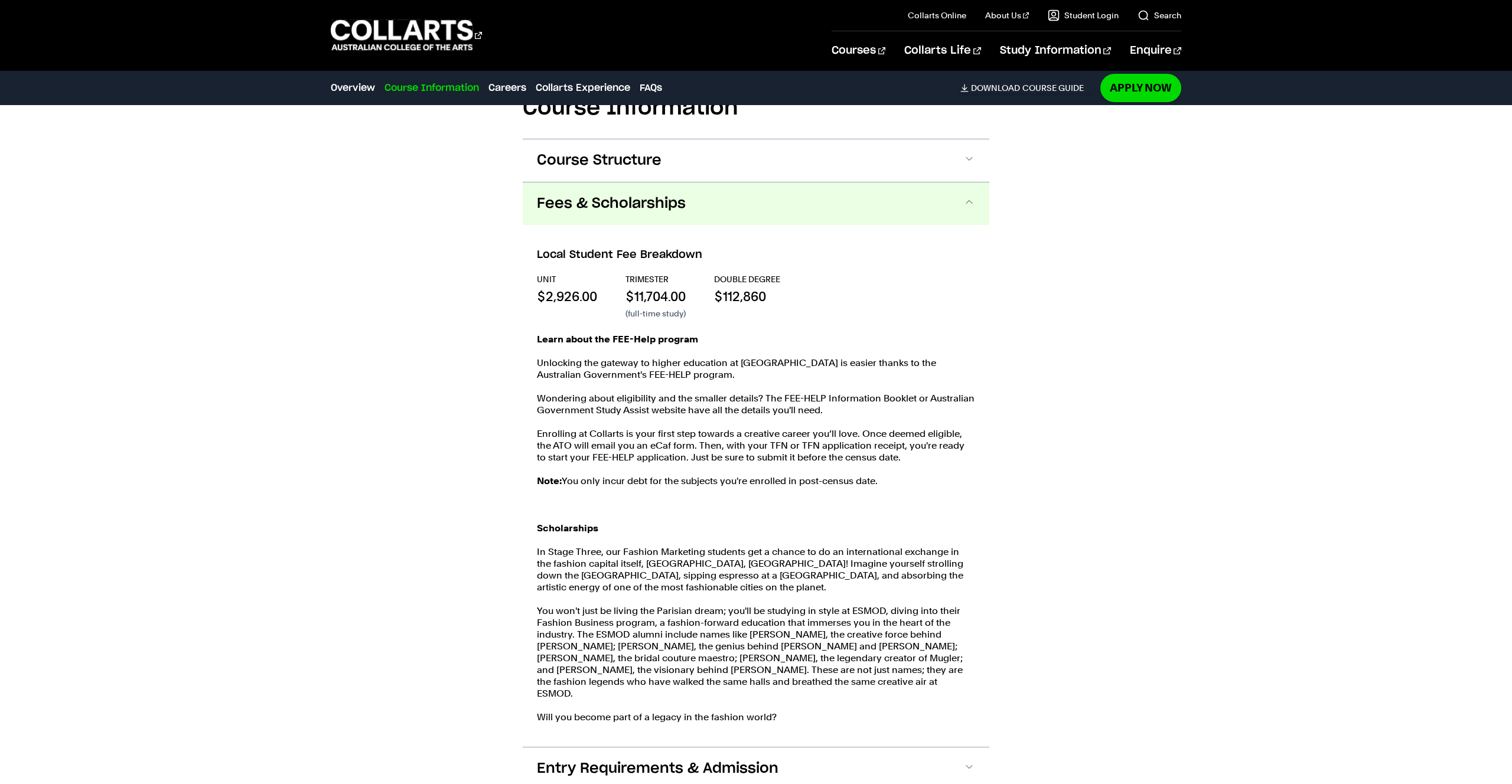
scroll to position [1257, 0]
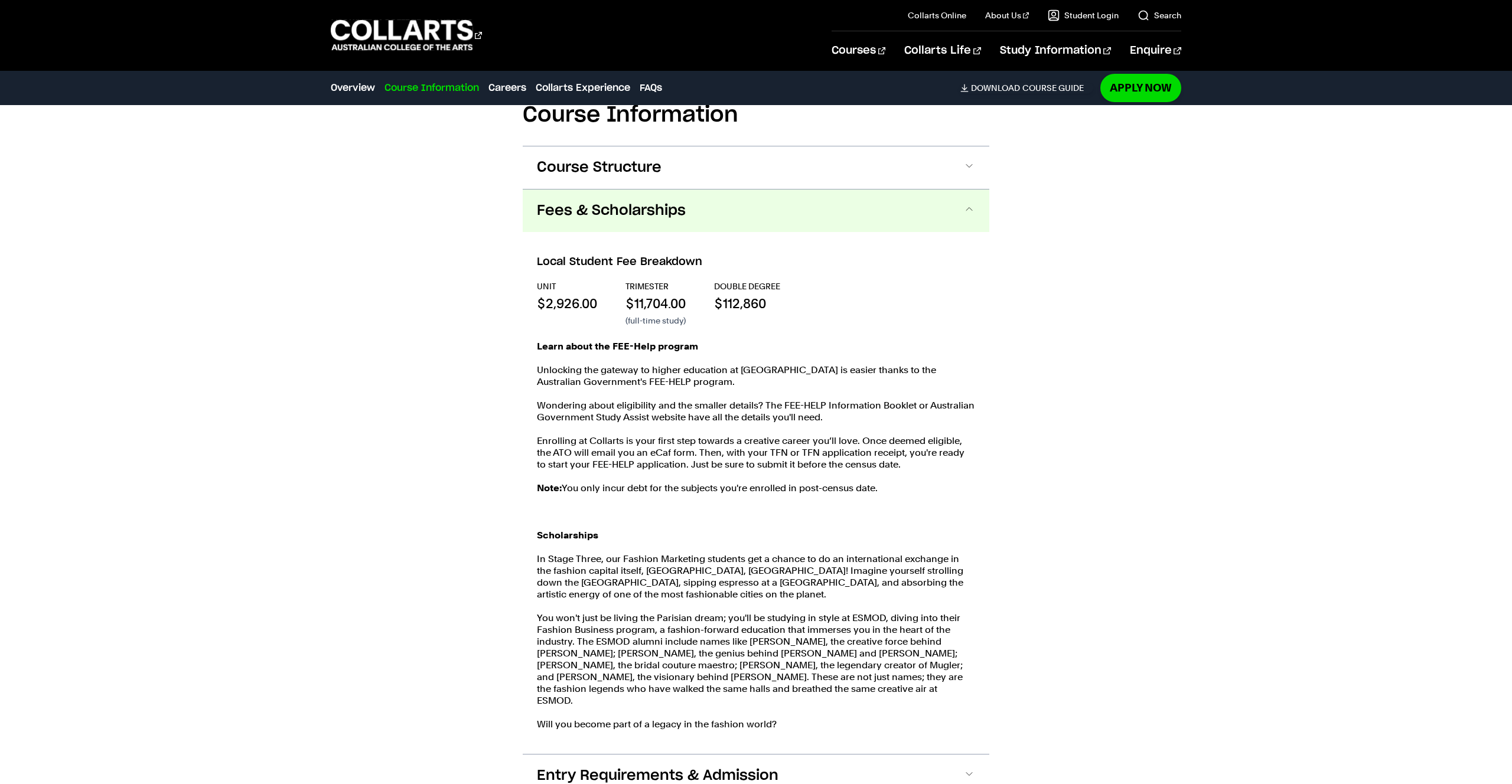
click at [730, 228] on button "Fees & Scholarships" at bounding box center [756, 211] width 467 height 43
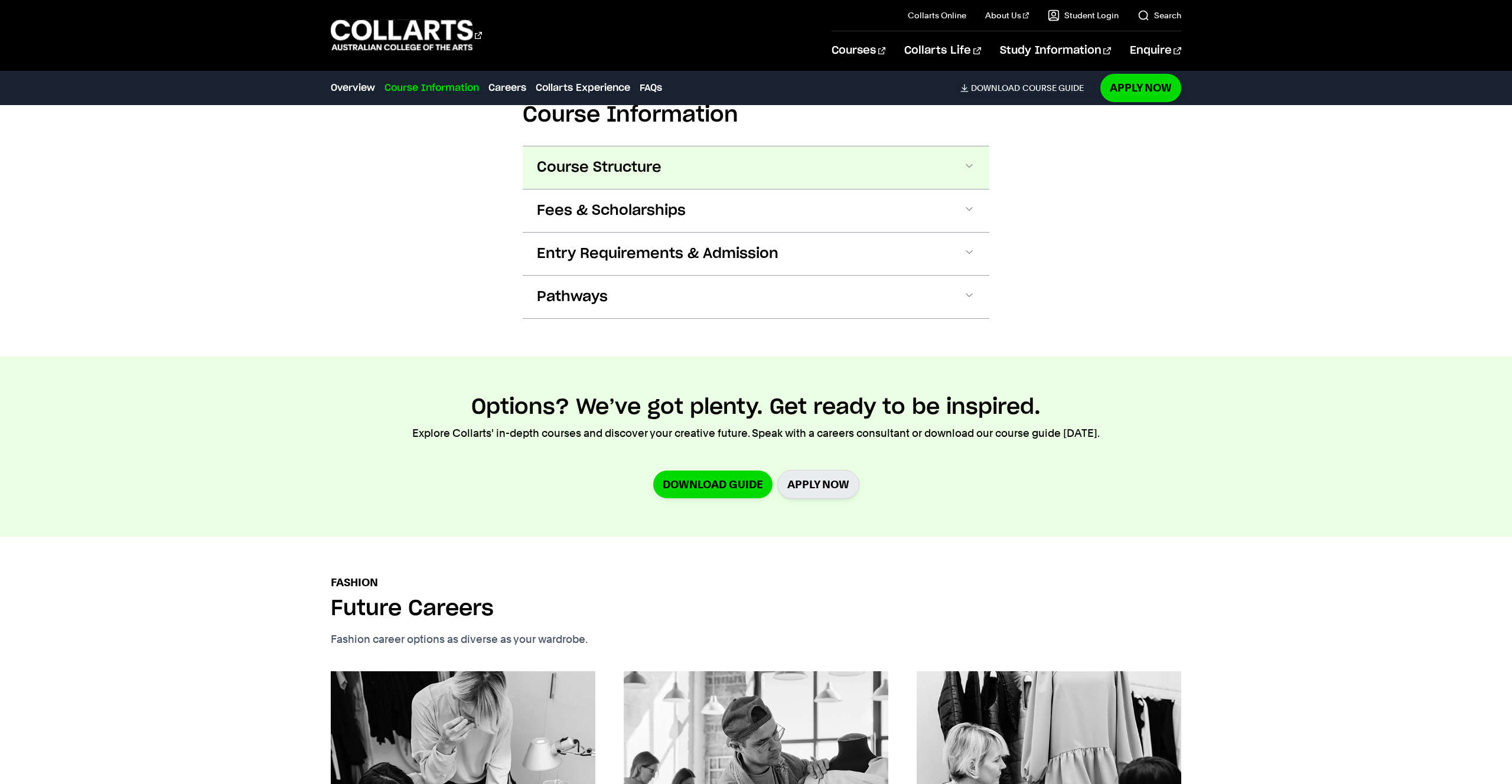
click at [705, 159] on button "Course Structure" at bounding box center [756, 168] width 467 height 43
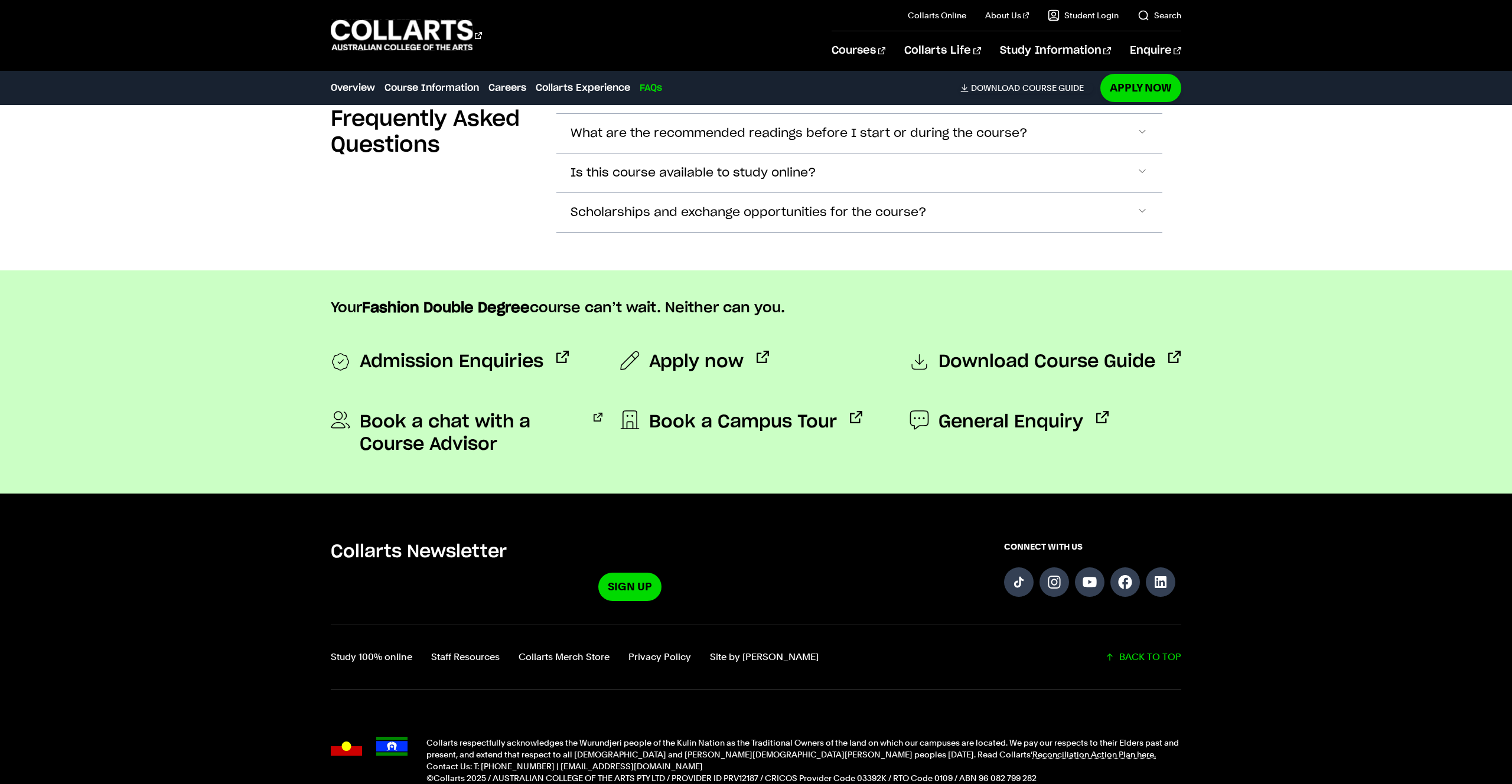
scroll to position [5200, 0]
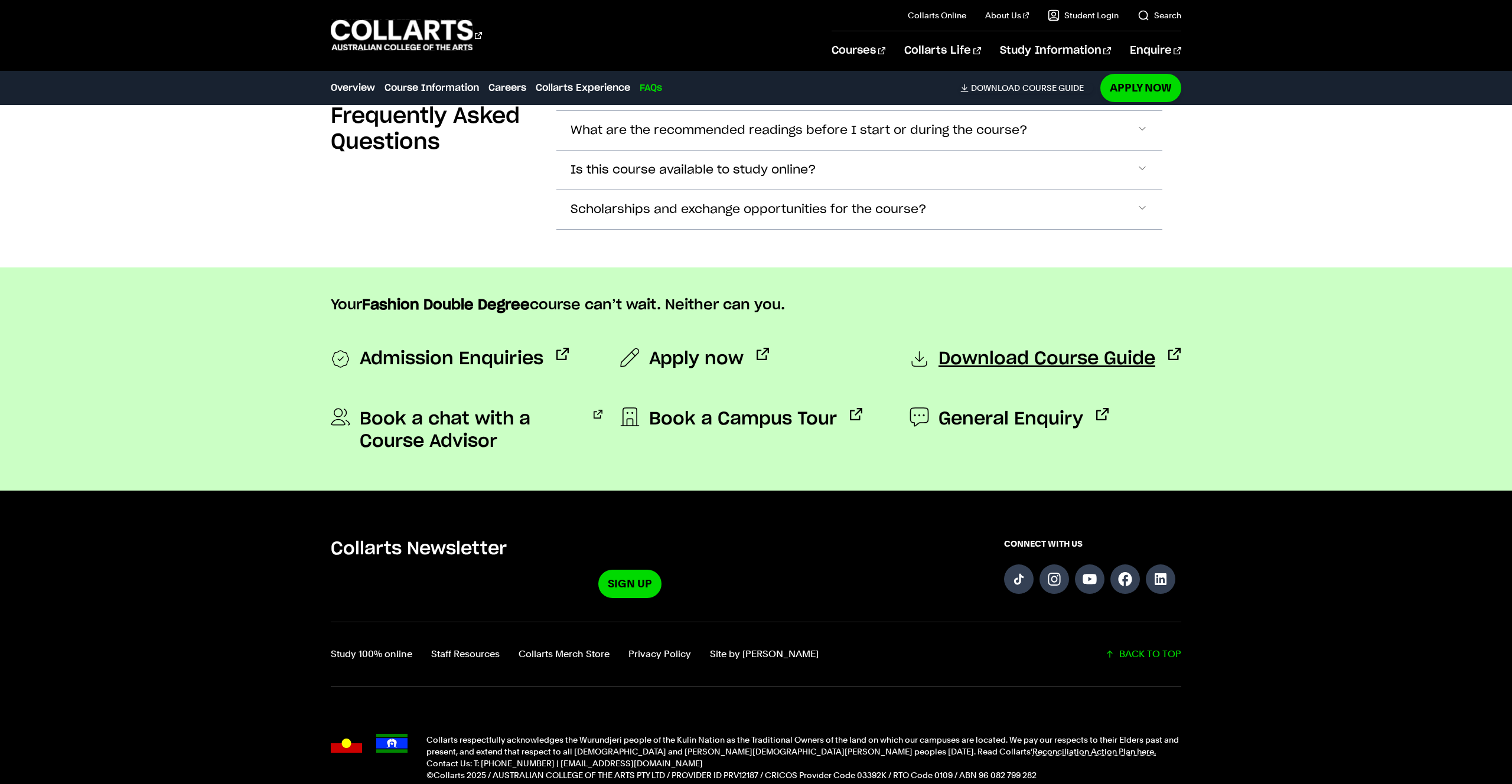
click at [975, 354] on span "Download Course Guide" at bounding box center [1047, 359] width 217 height 24
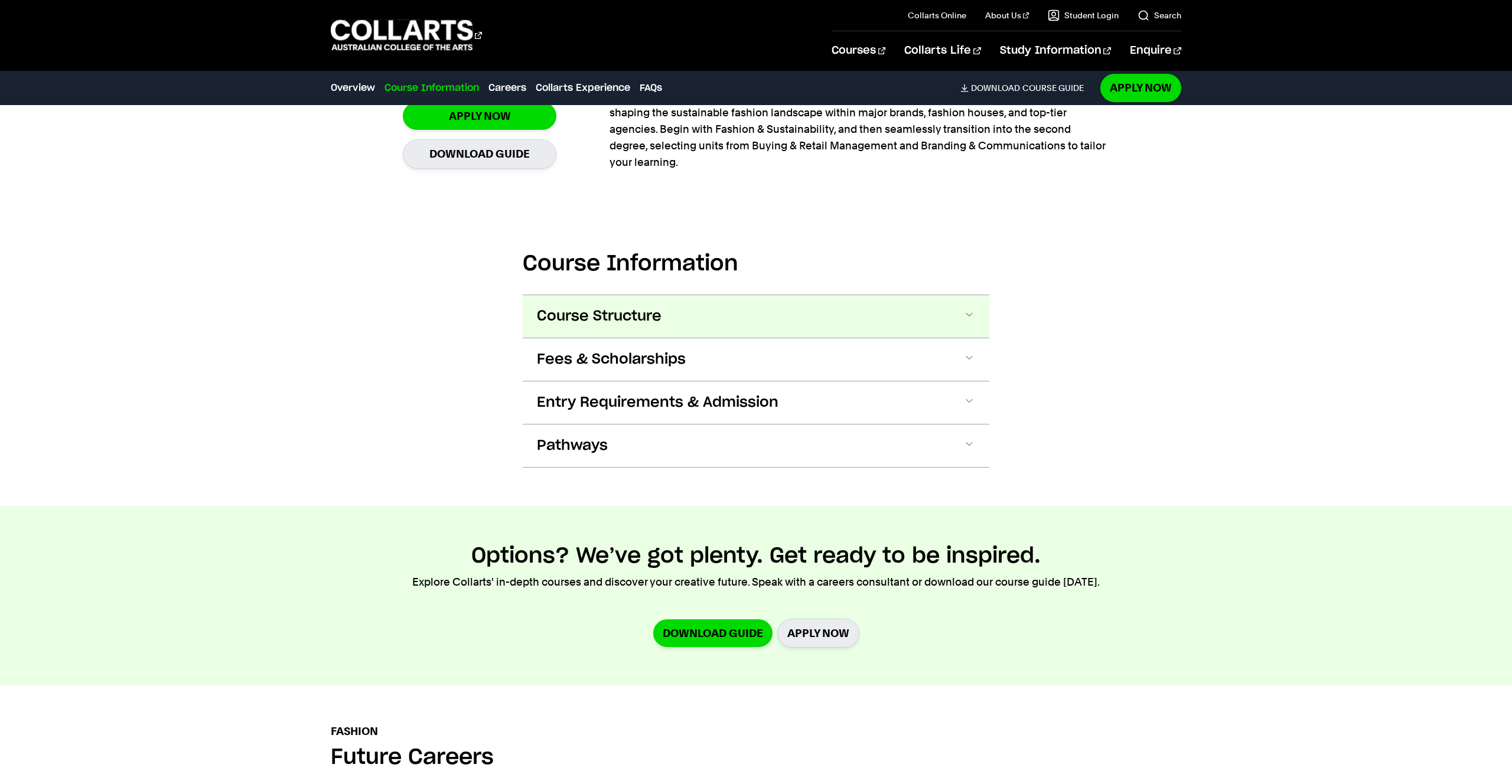
click at [671, 305] on button "Course Structure" at bounding box center [756, 316] width 467 height 43
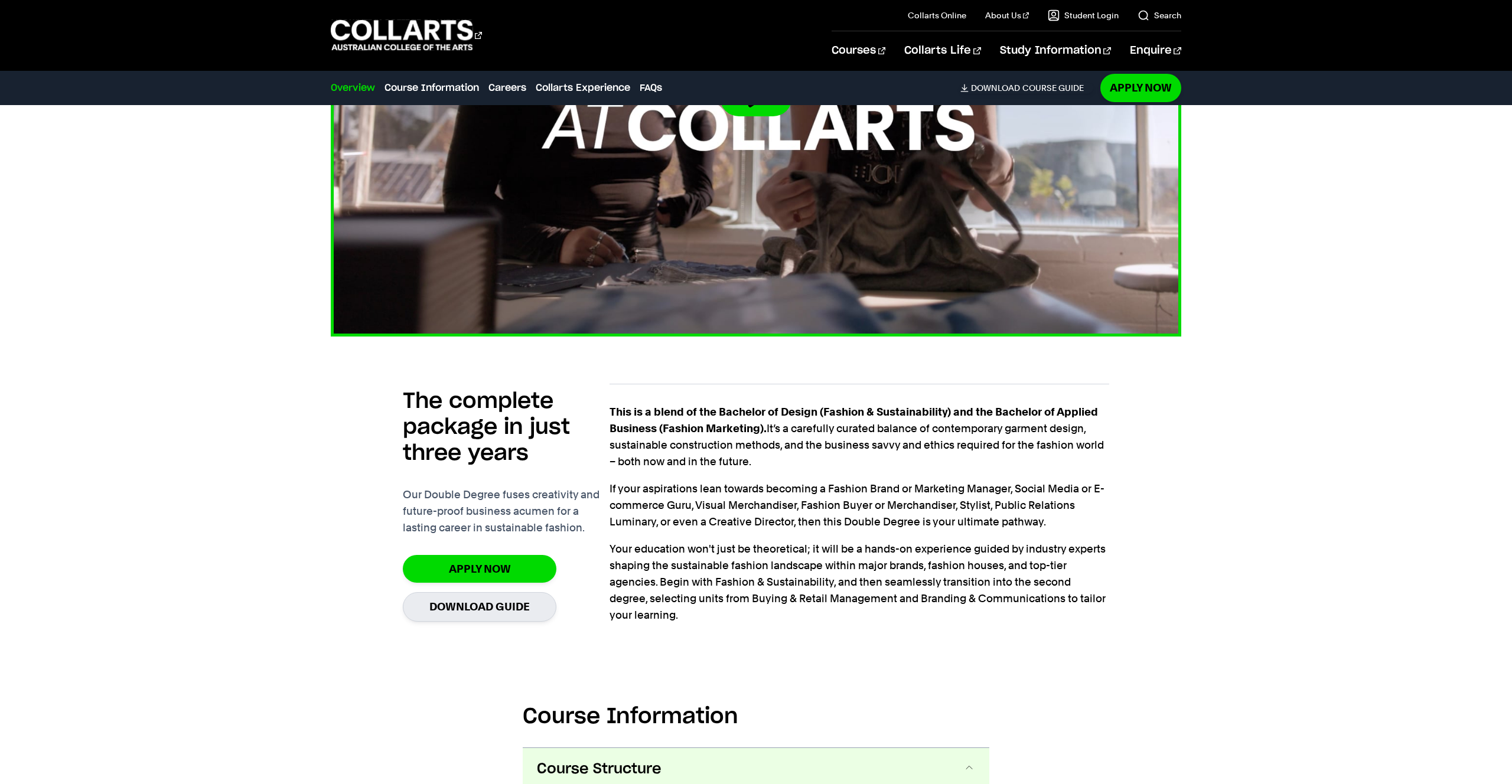
scroll to position [632, 0]
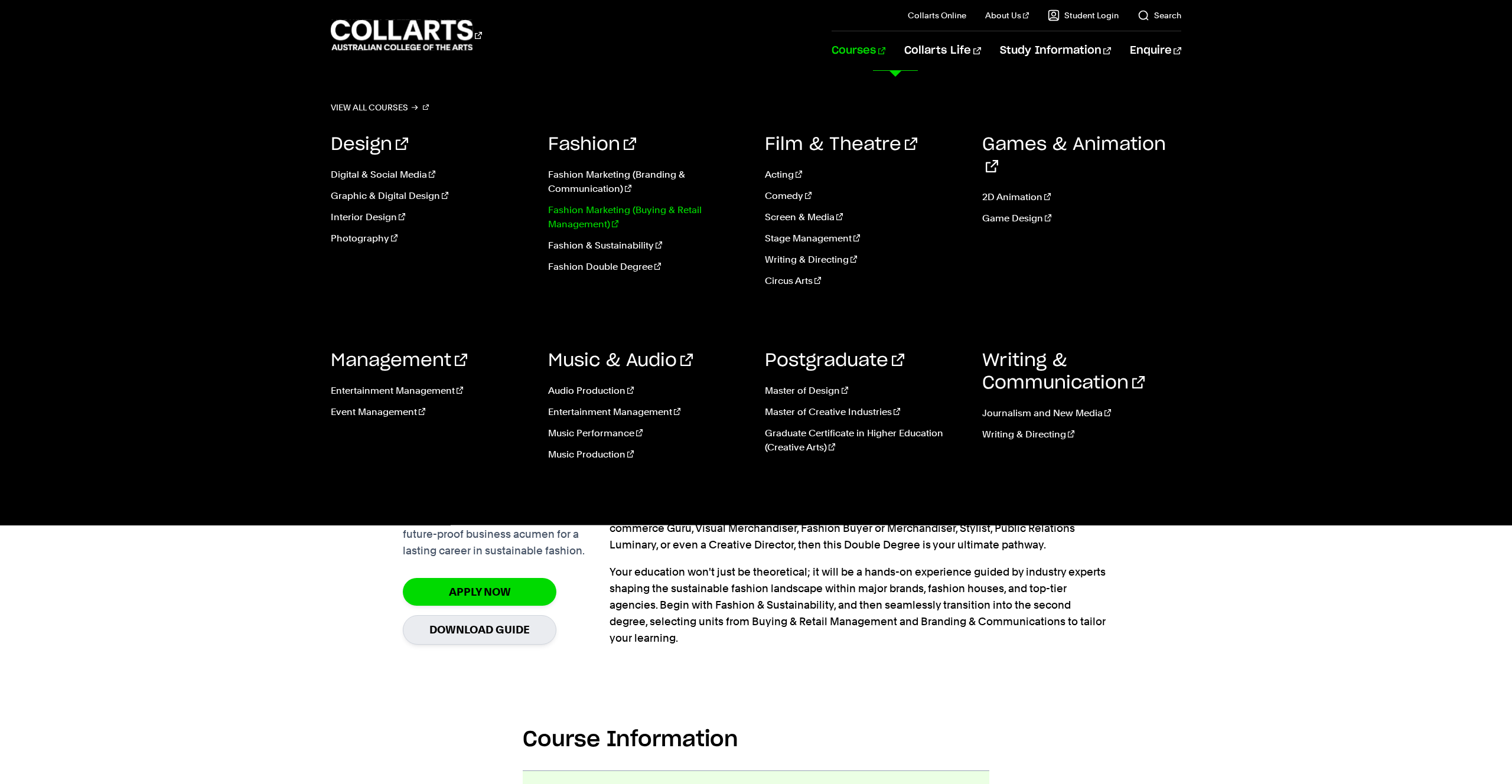
click at [582, 215] on link "Fashion Marketing (Buying & Retail Management)" at bounding box center [648, 217] width 200 height 28
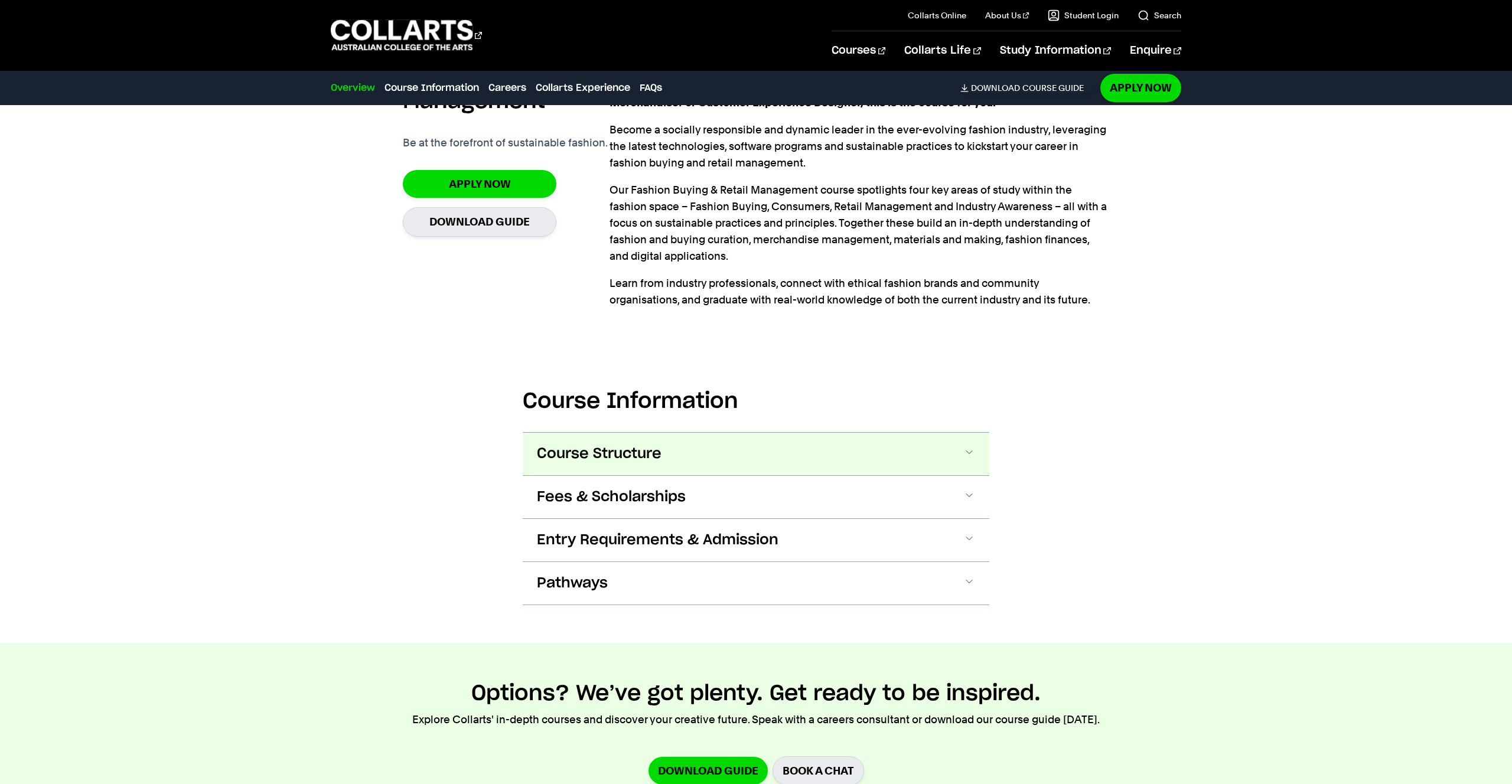
click at [679, 461] on button "Course Structure" at bounding box center [756, 454] width 467 height 43
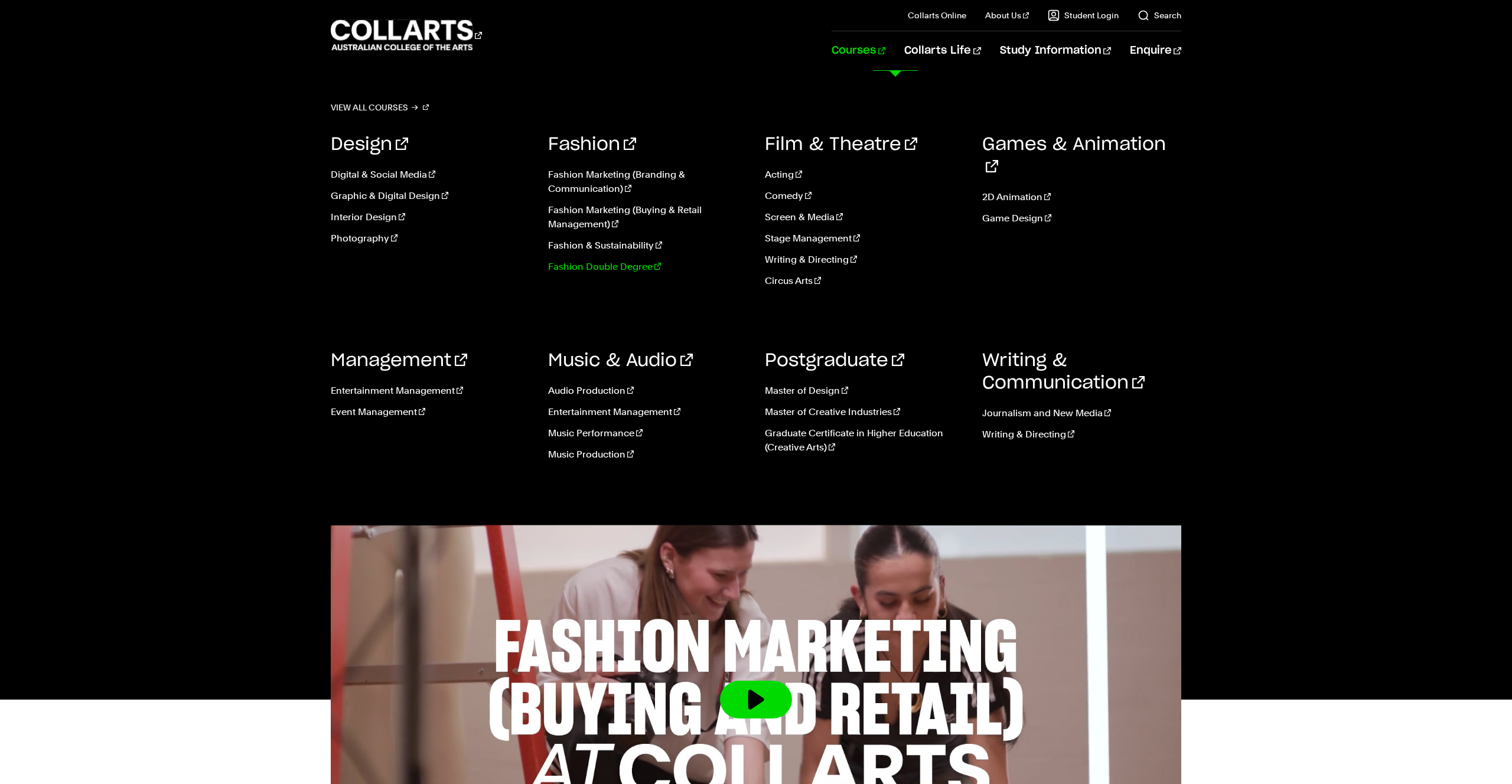
click at [592, 267] on link "Fashion Double Degree" at bounding box center [648, 267] width 200 height 14
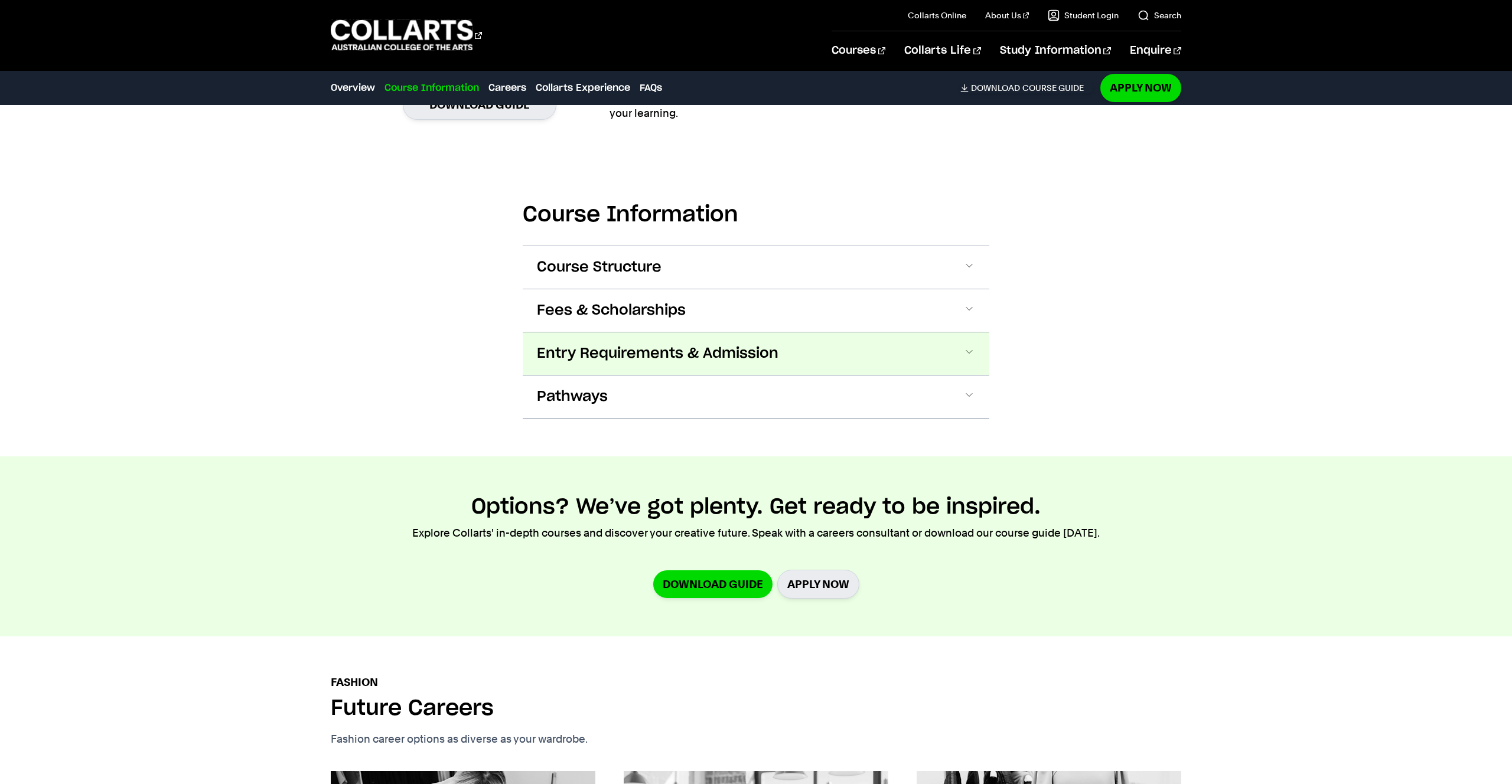
scroll to position [1159, 0]
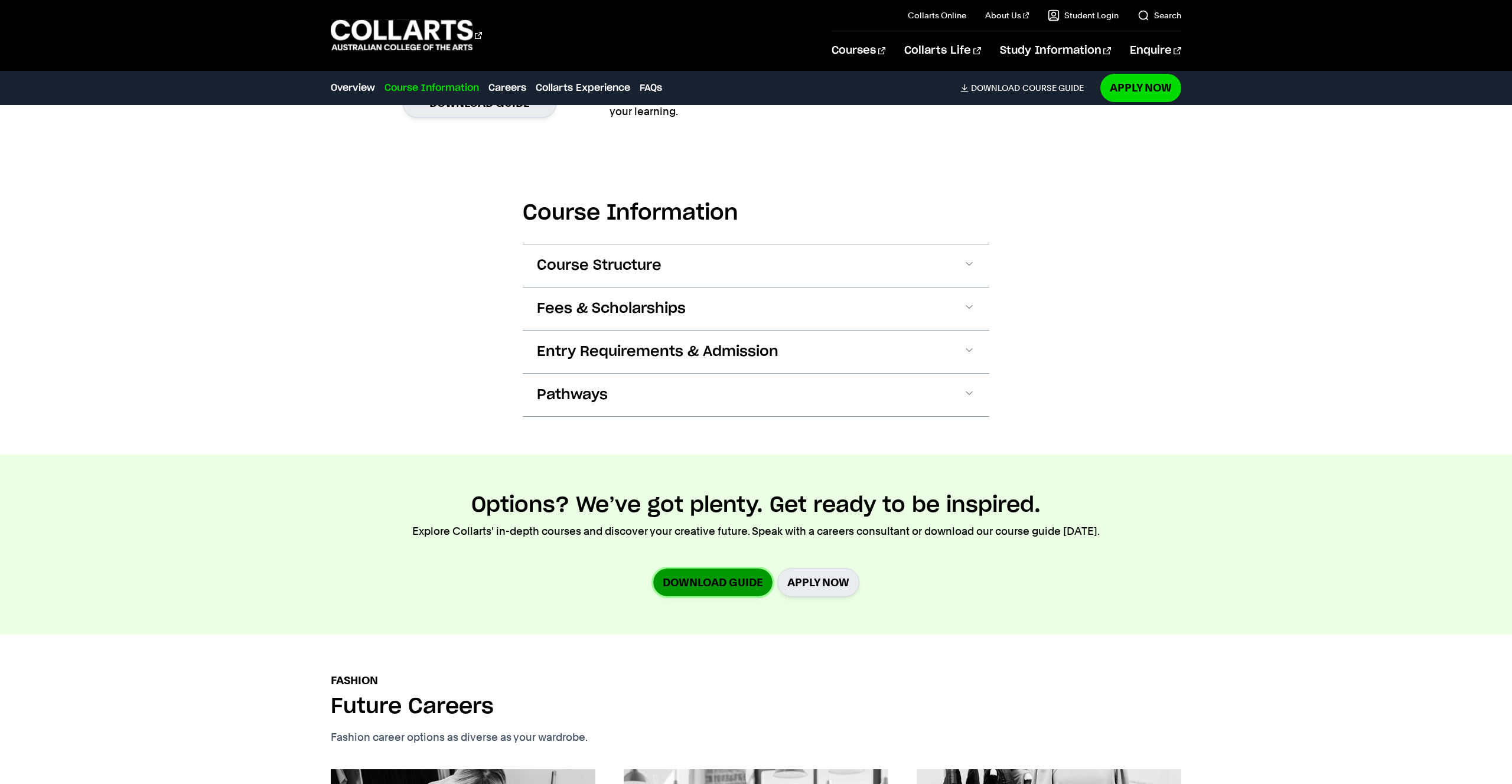
click at [724, 587] on link "Download Guide" at bounding box center [713, 582] width 119 height 27
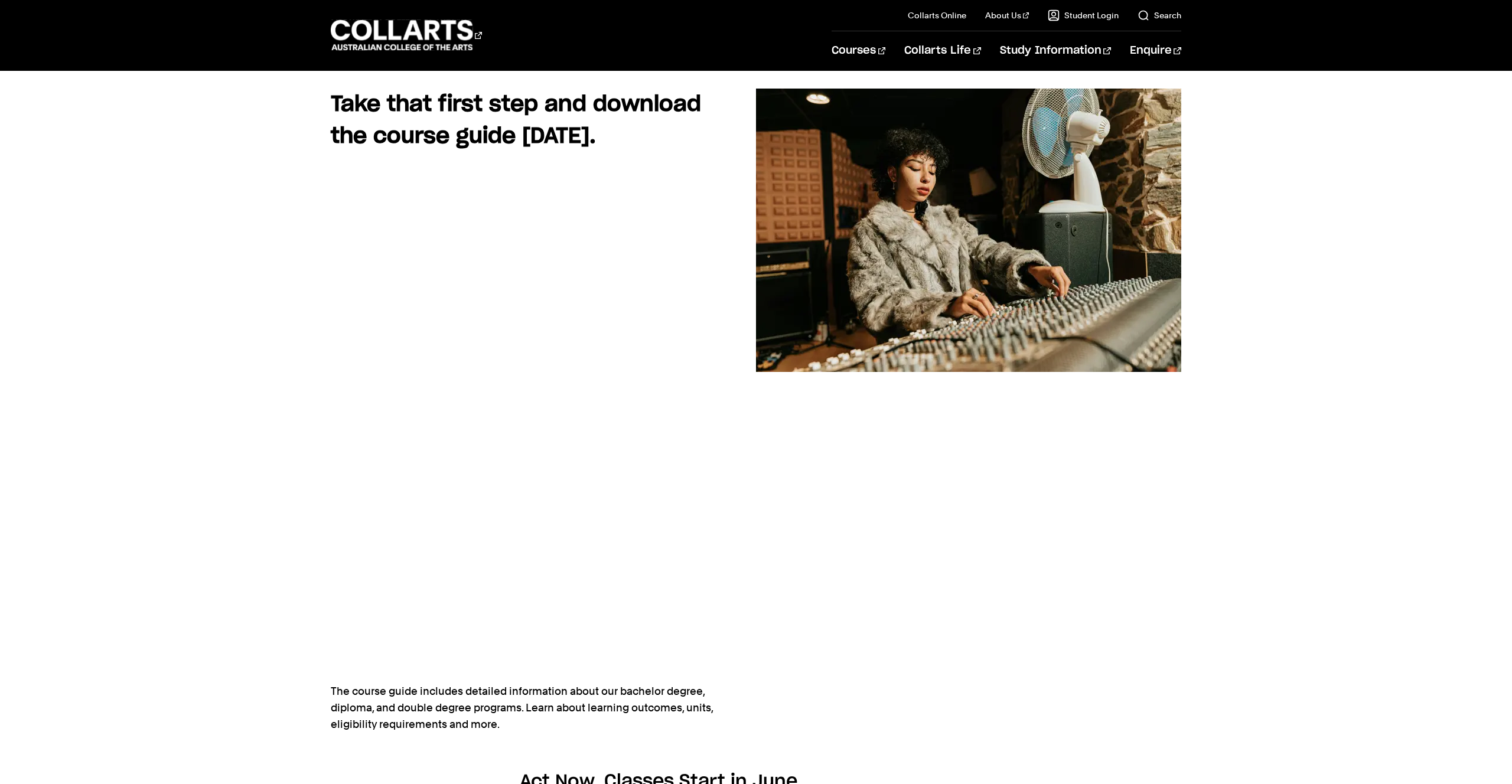
scroll to position [121, 0]
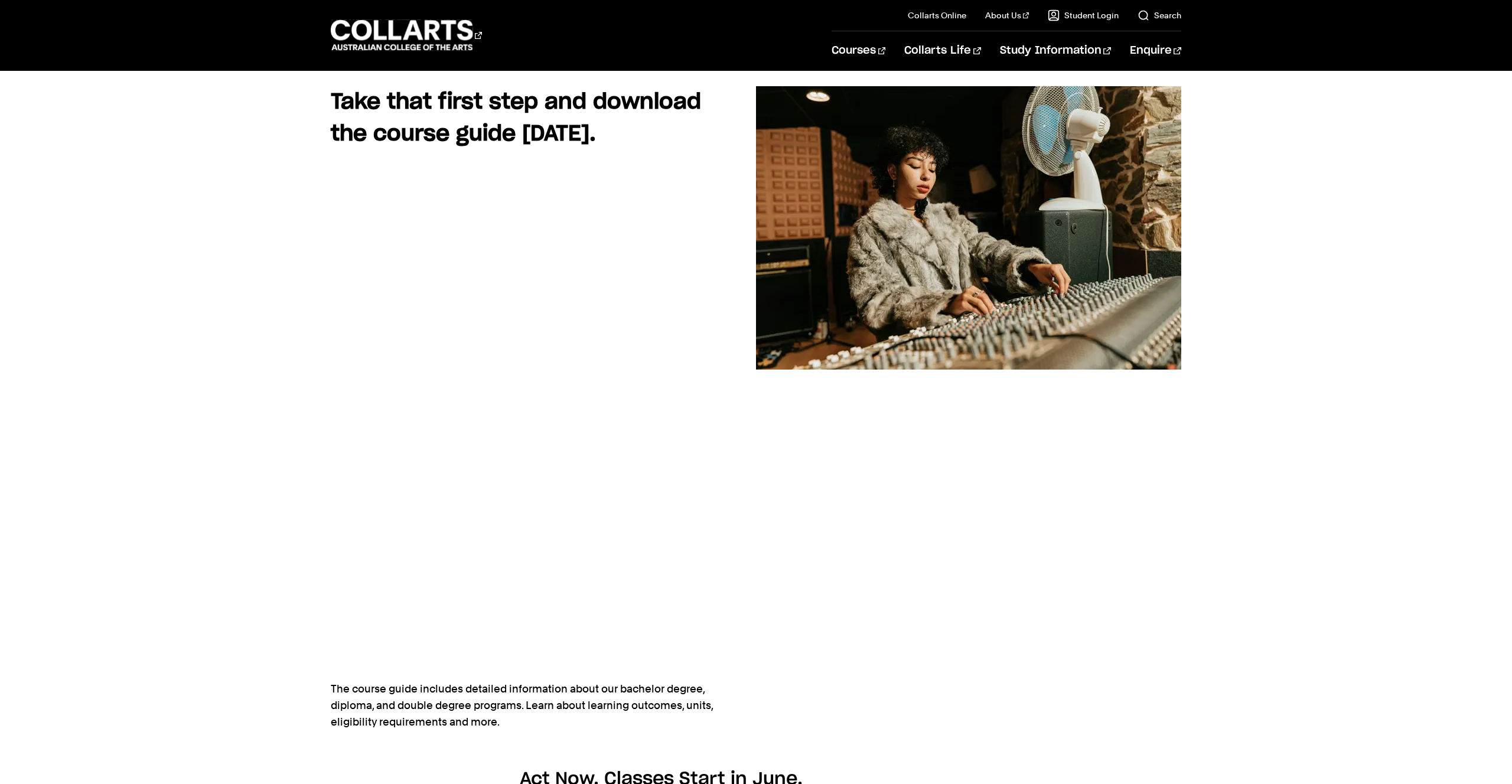
click at [722, 472] on div "Take that first step and download the course guide today. The course guide incl…" at bounding box center [543, 417] width 425 height 663
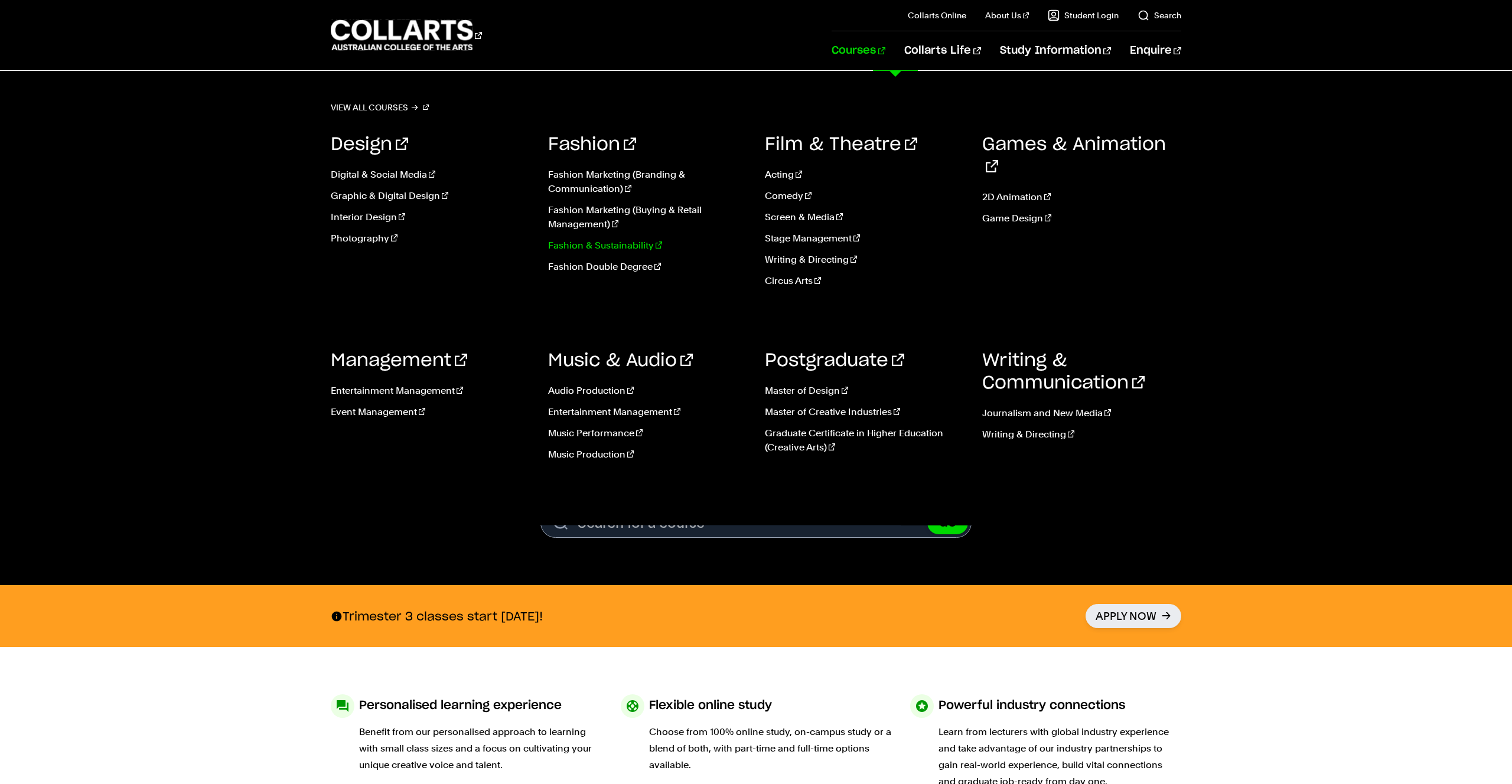
click at [584, 244] on link "Fashion & Sustainability" at bounding box center [648, 246] width 200 height 14
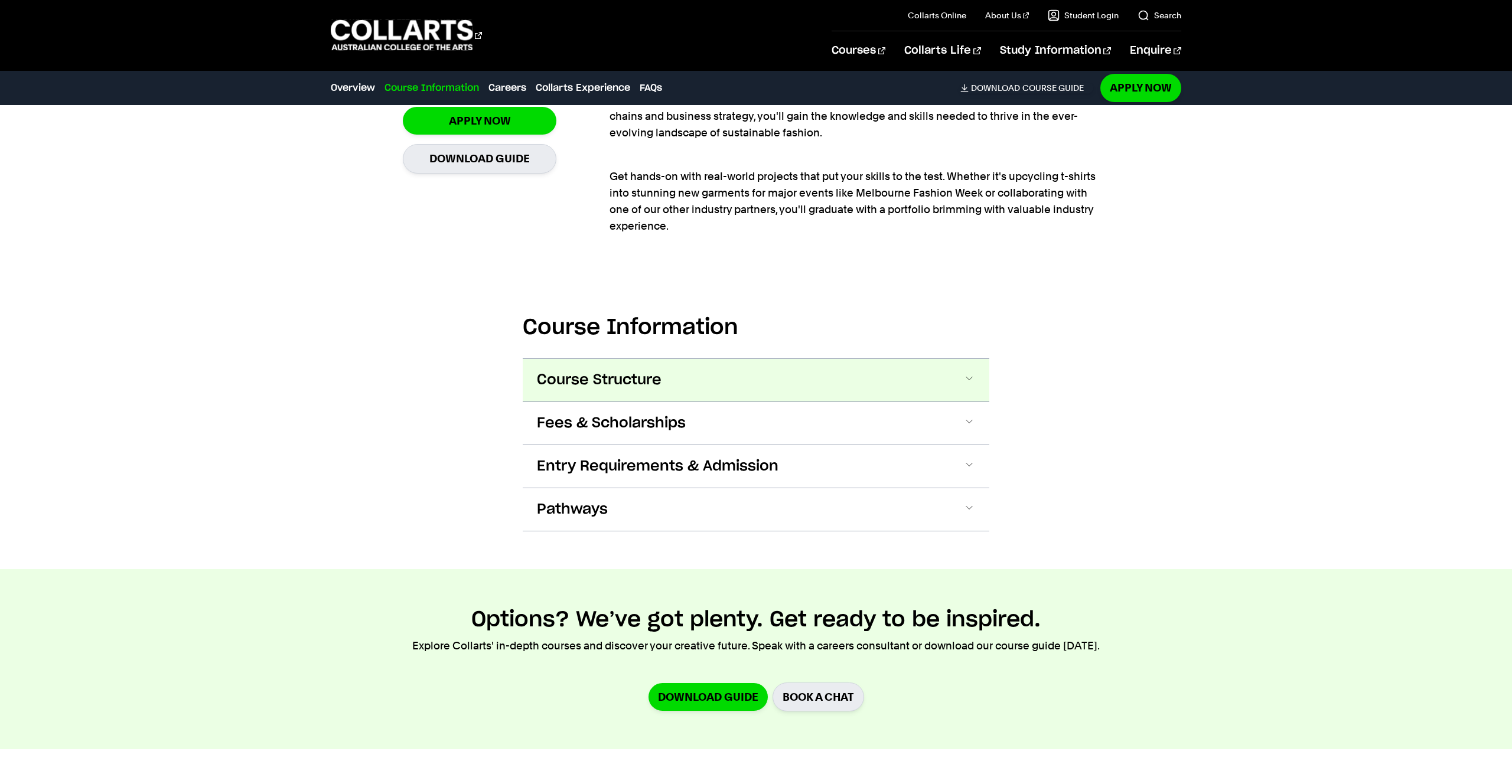
click at [632, 381] on span "Course Structure" at bounding box center [599, 380] width 124 height 19
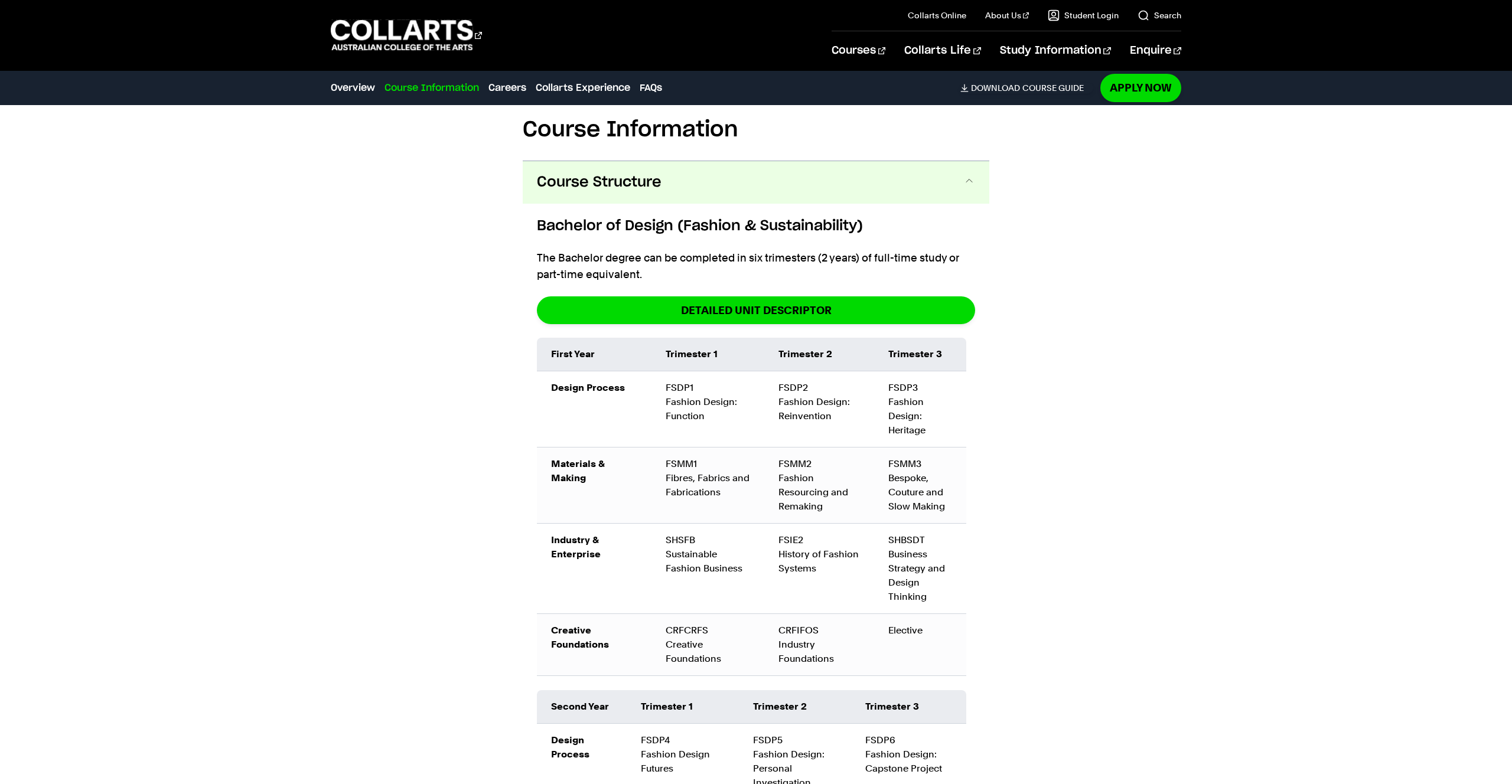
scroll to position [1261, 0]
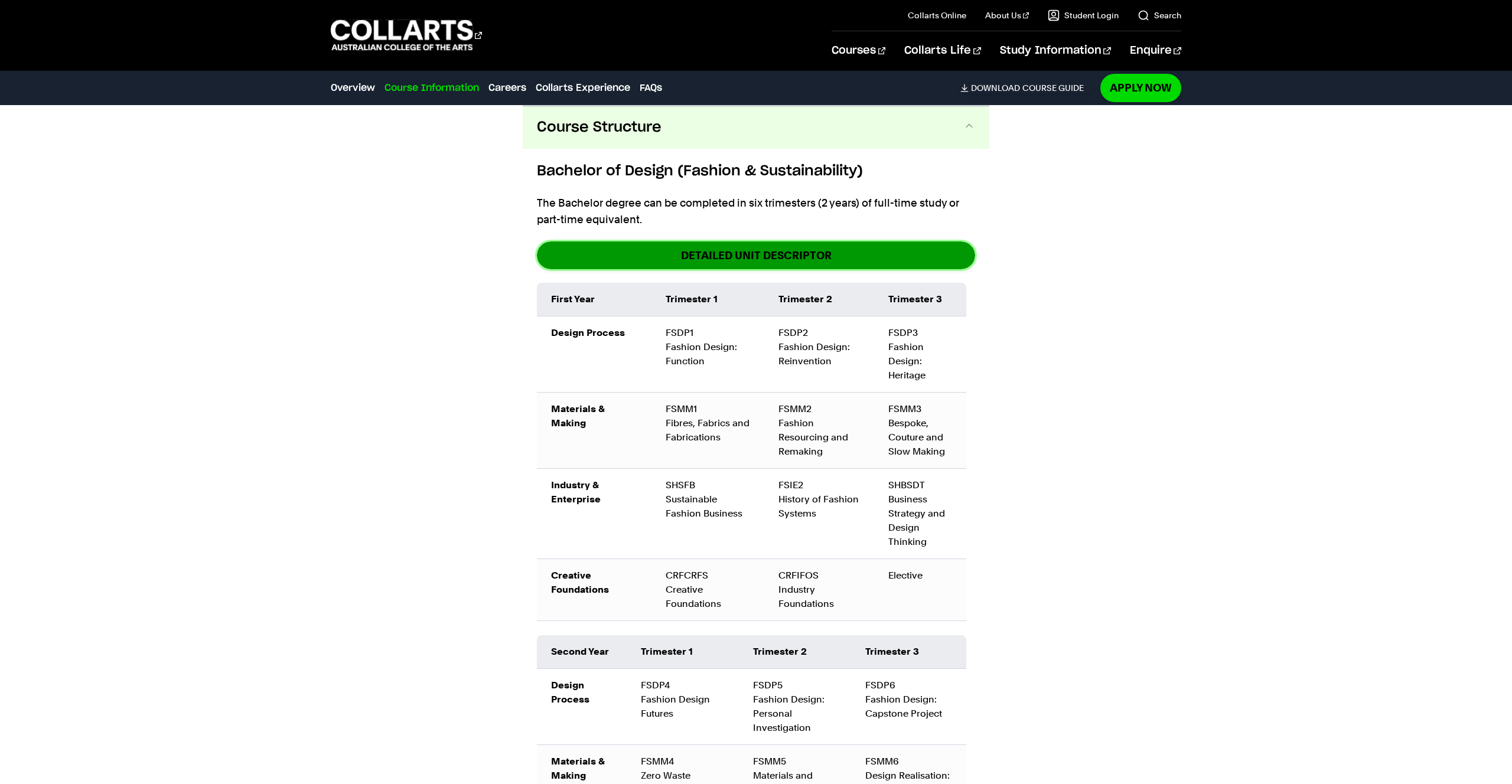
click at [696, 258] on link "DETAILED UNIT DESCRIPTOR" at bounding box center [756, 255] width 438 height 27
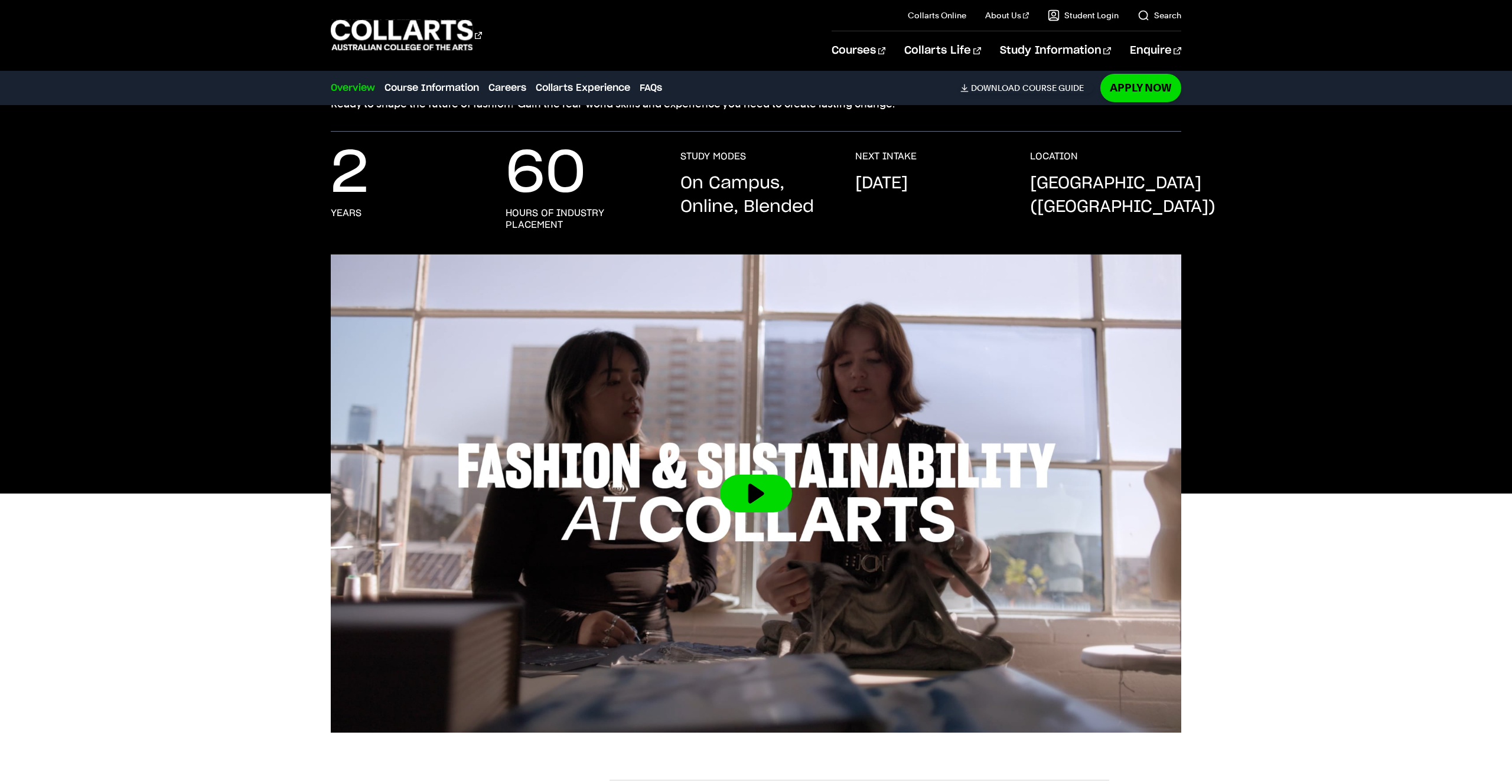
scroll to position [0, 0]
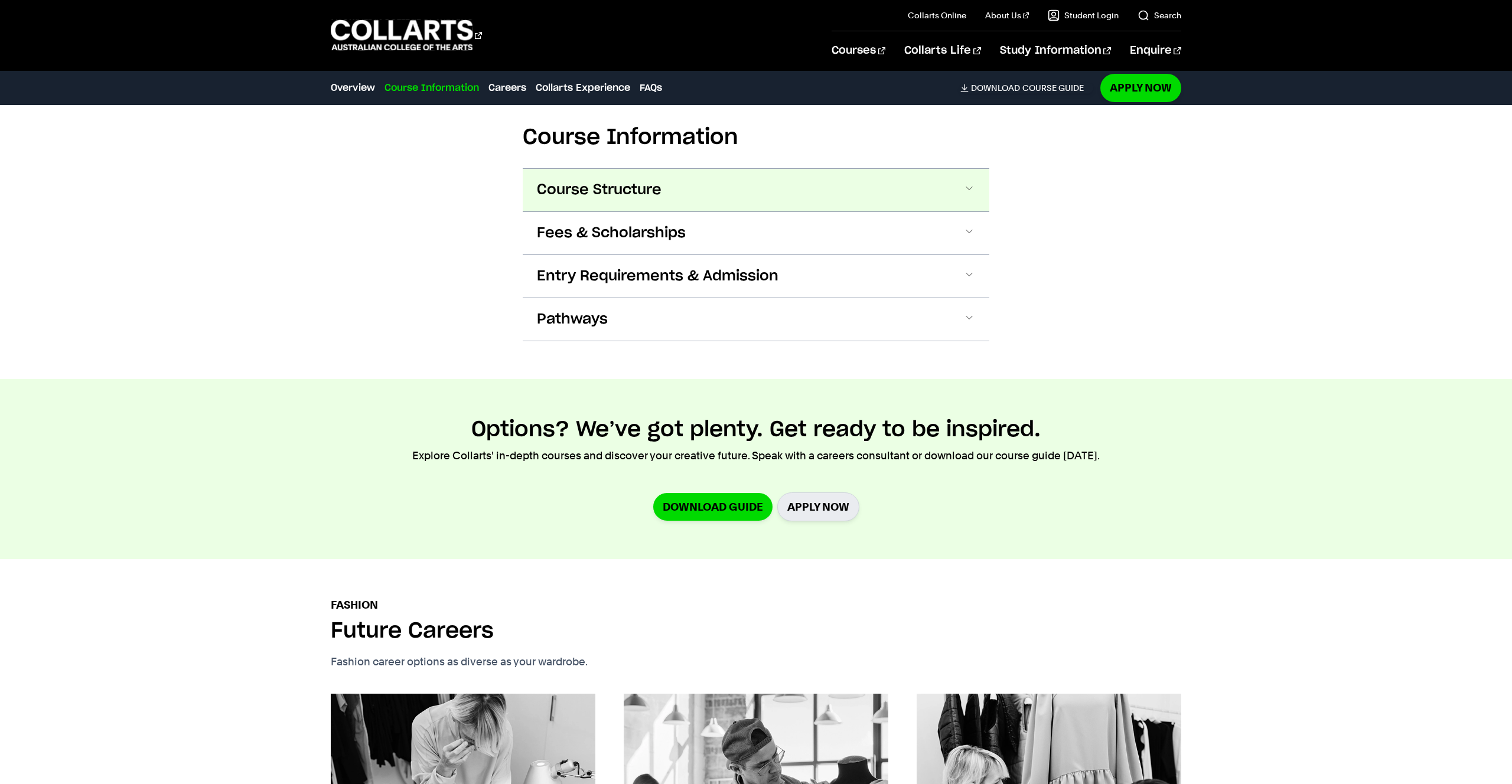
click at [657, 195] on span "Course Structure" at bounding box center [599, 190] width 124 height 19
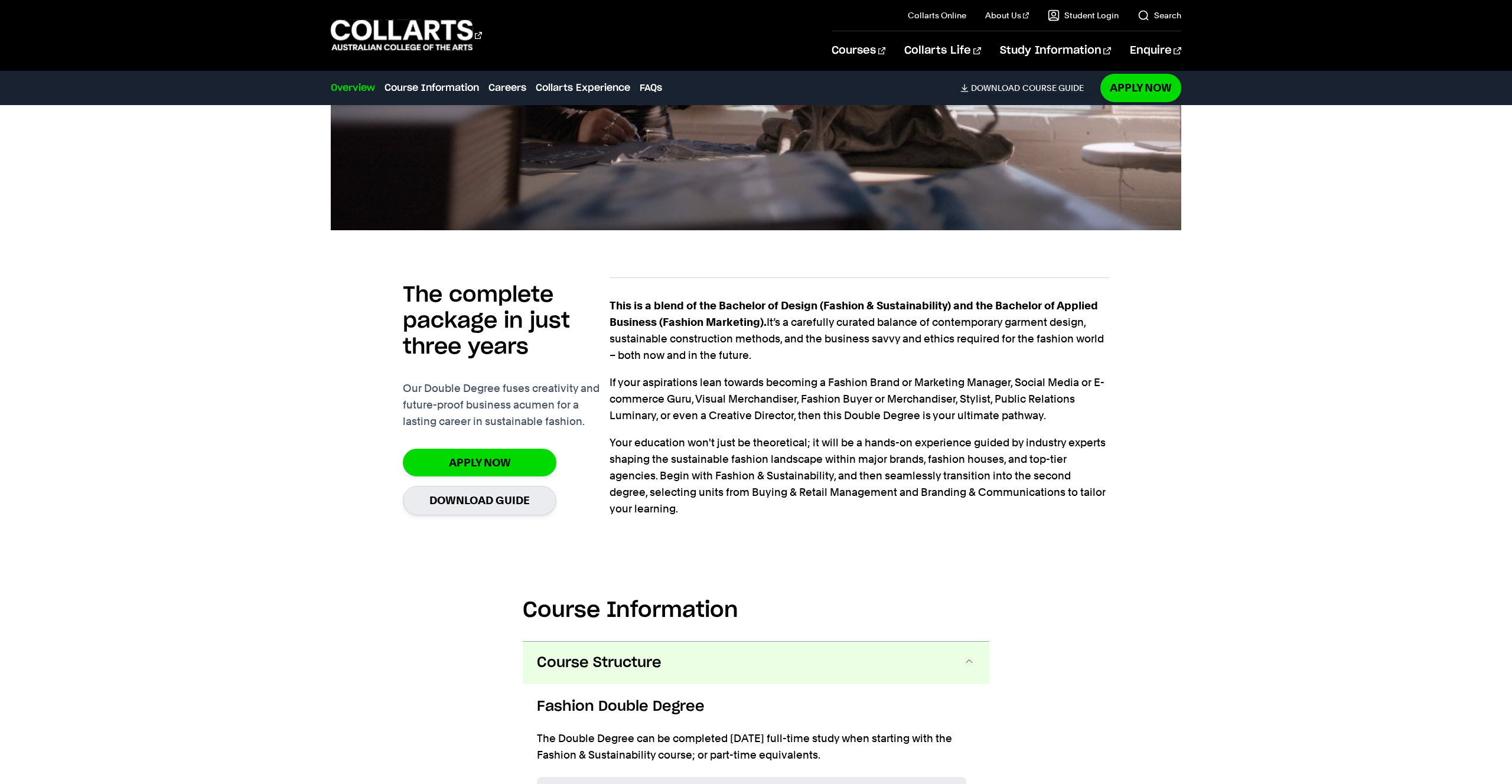
scroll to position [760, 0]
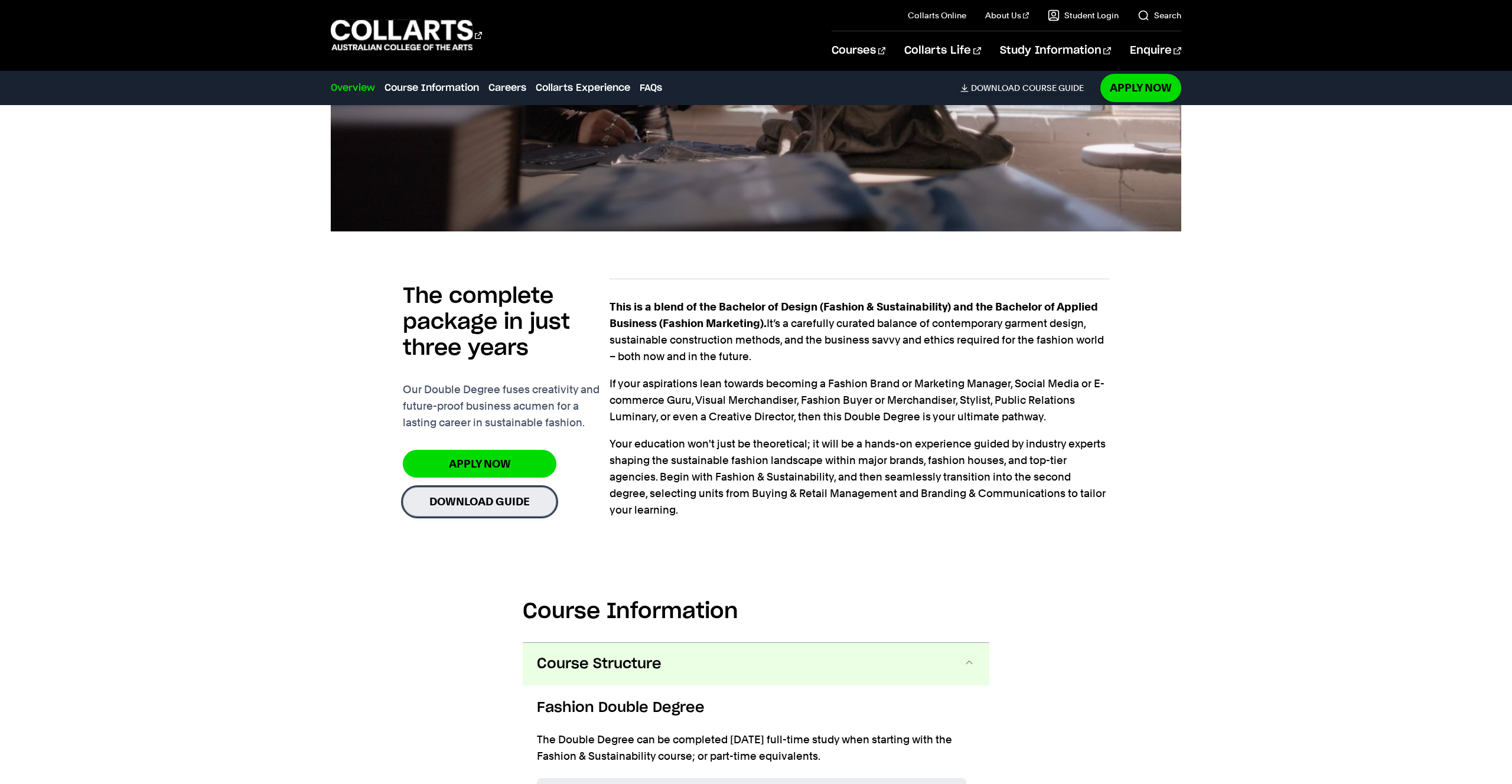
click at [505, 495] on link "Download Guide" at bounding box center [479, 501] width 154 height 29
